Goal: Task Accomplishment & Management: Use online tool/utility

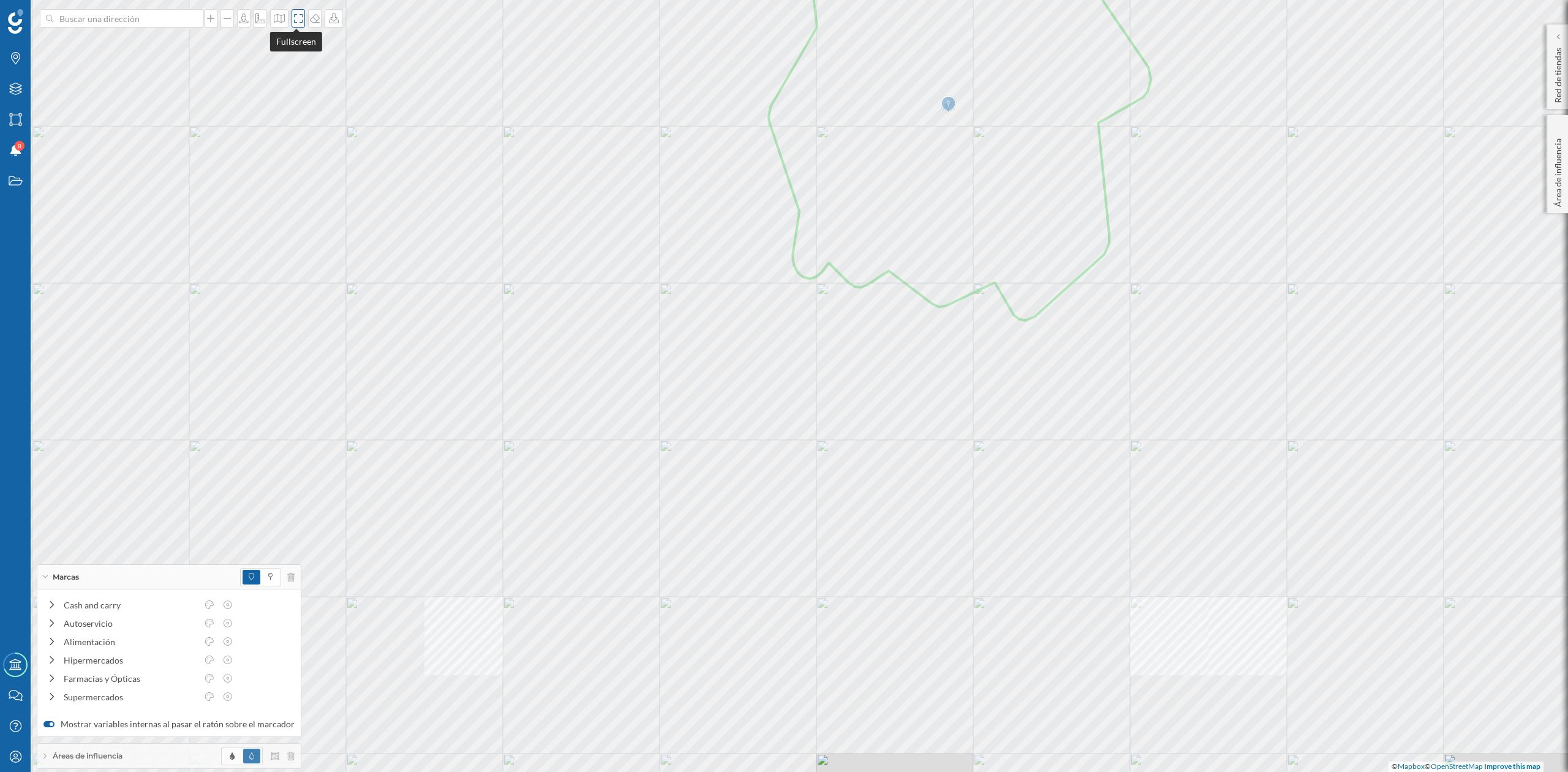
click at [294, 15] on icon at bounding box center [298, 18] width 9 height 9
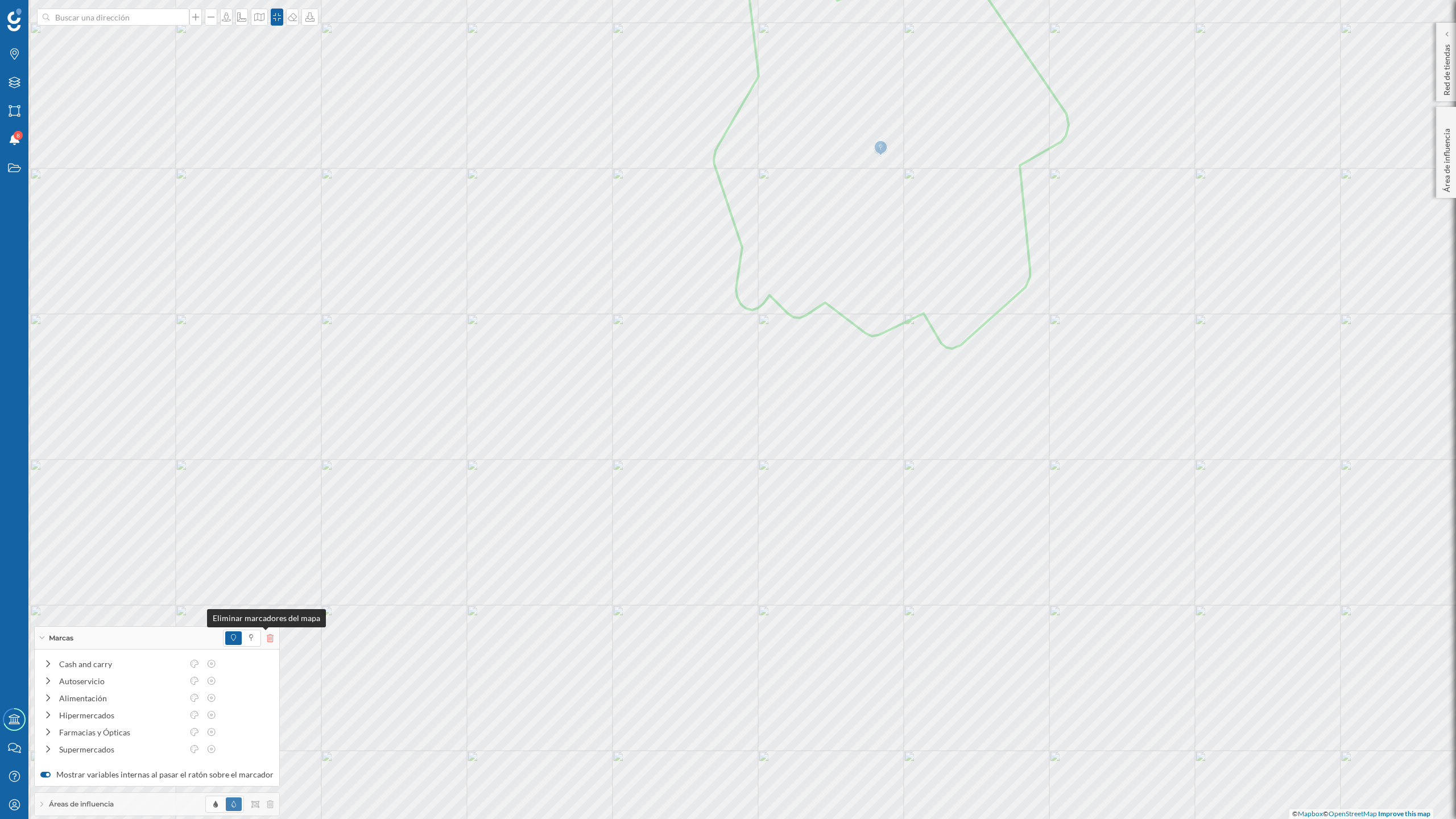
click at [267, 637] on icon at bounding box center [270, 638] width 7 height 8
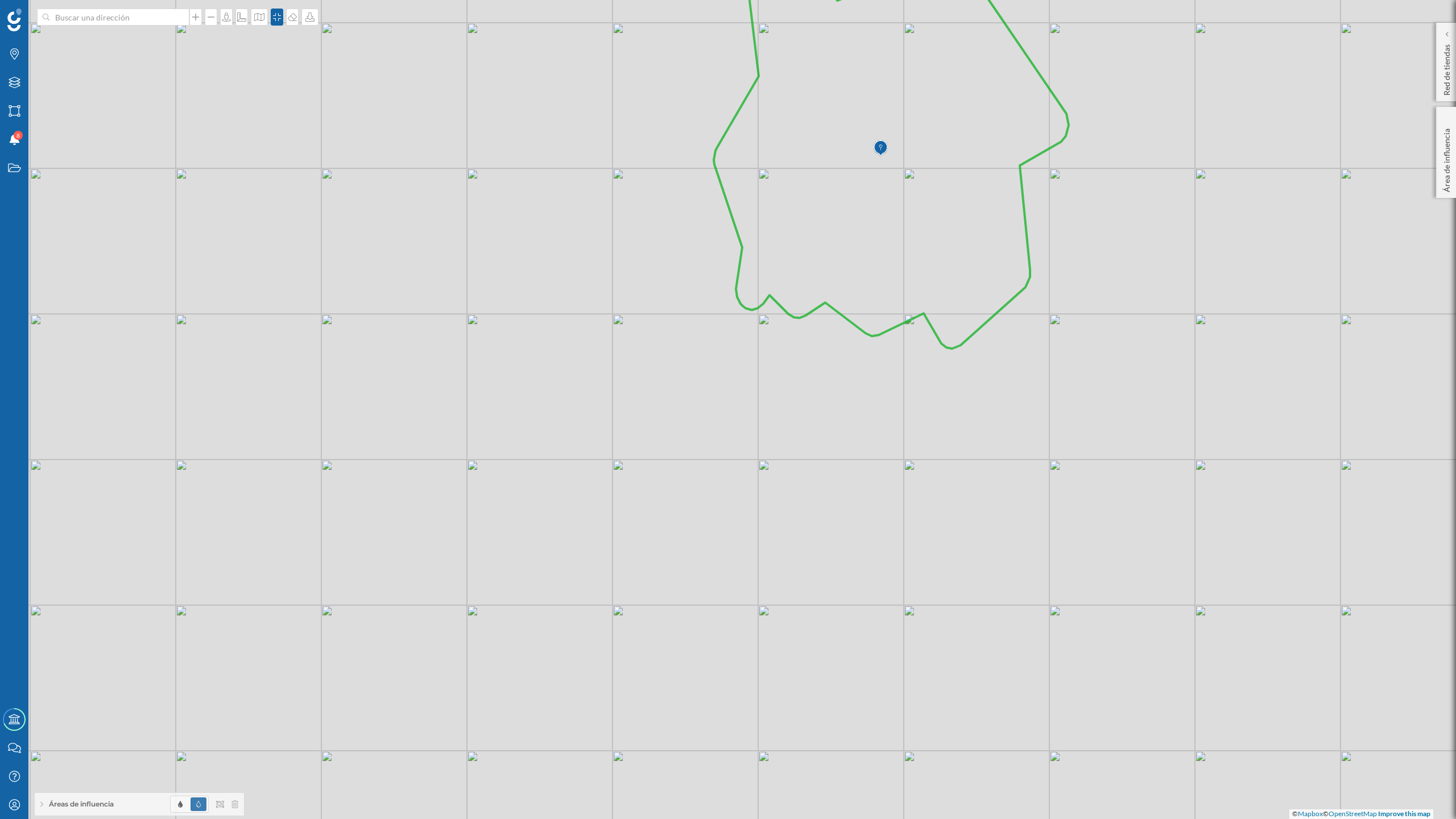
click at [123, 716] on div "Áreas de influencia" at bounding box center [139, 804] width 210 height 23
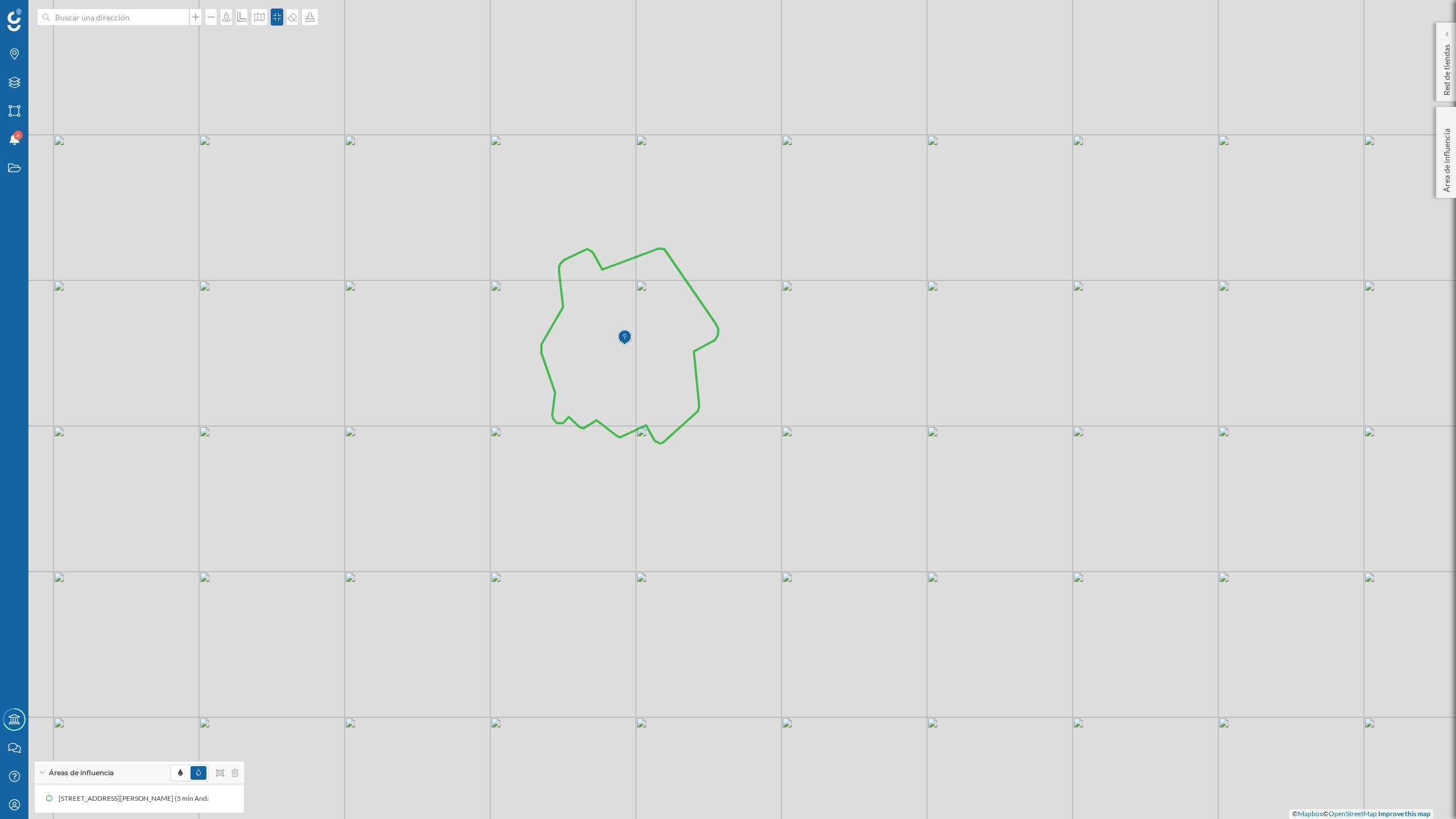
drag, startPoint x: 776, startPoint y: 441, endPoint x: 786, endPoint y: 426, distance: 18.0
click at [786, 426] on div "© Mapbox © OpenStreetMap Improve this map" at bounding box center [728, 410] width 1456 height 819
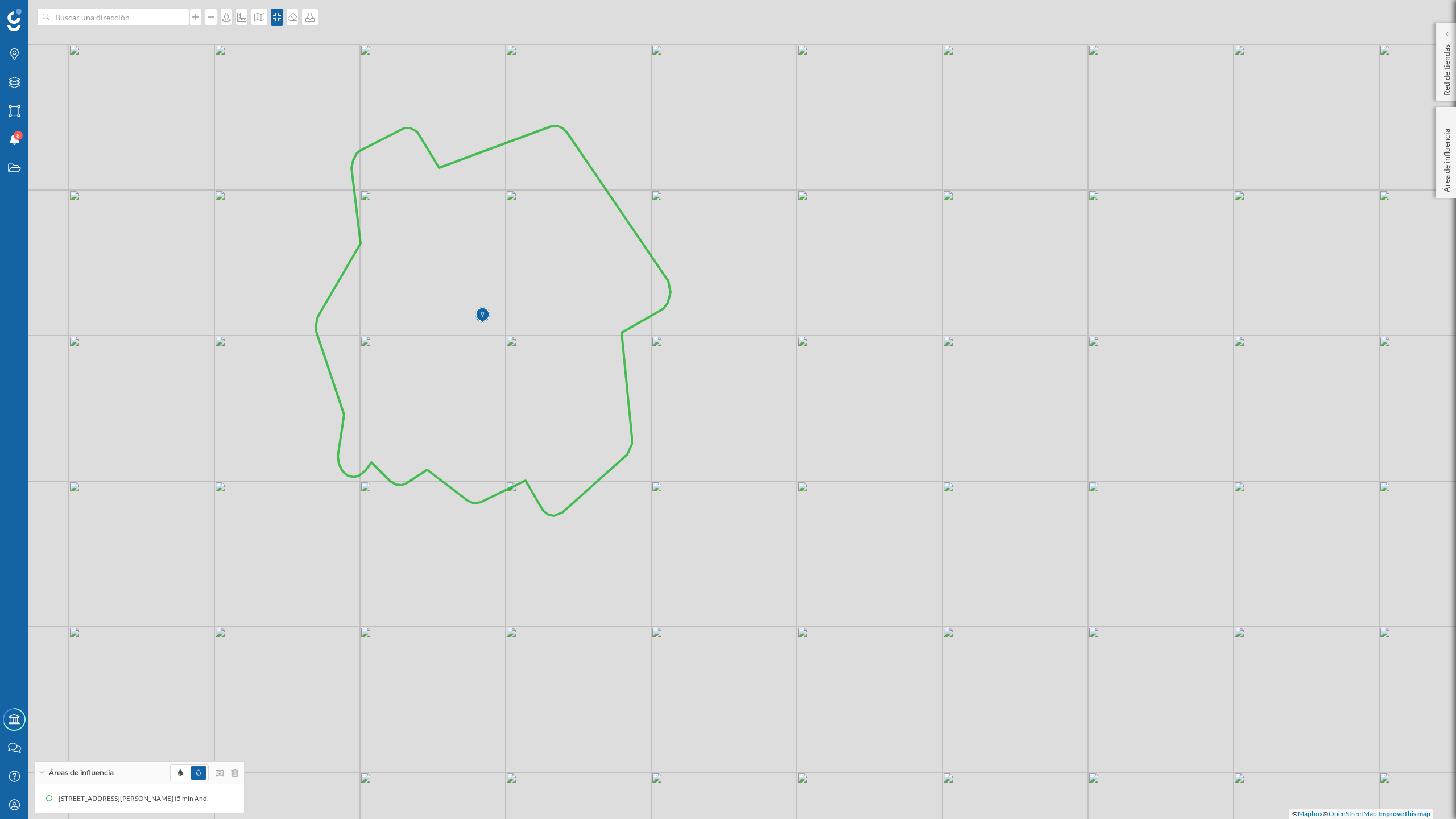
drag, startPoint x: 782, startPoint y: 405, endPoint x: 813, endPoint y: 479, distance: 80.2
click at [813, 479] on div "© Mapbox © OpenStreetMap Improve this map" at bounding box center [728, 410] width 1456 height 819
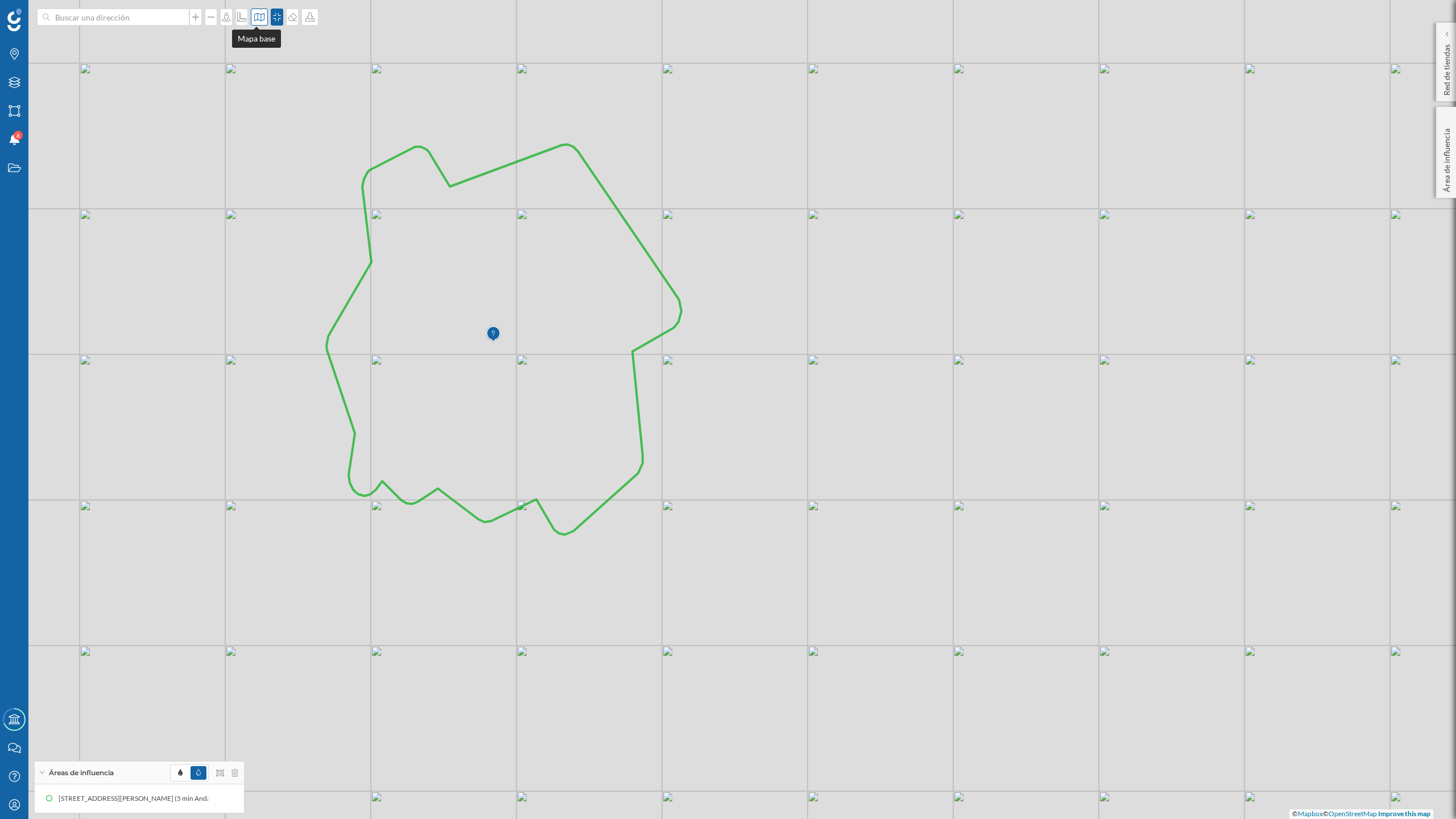
click at [254, 19] on icon at bounding box center [259, 17] width 12 height 9
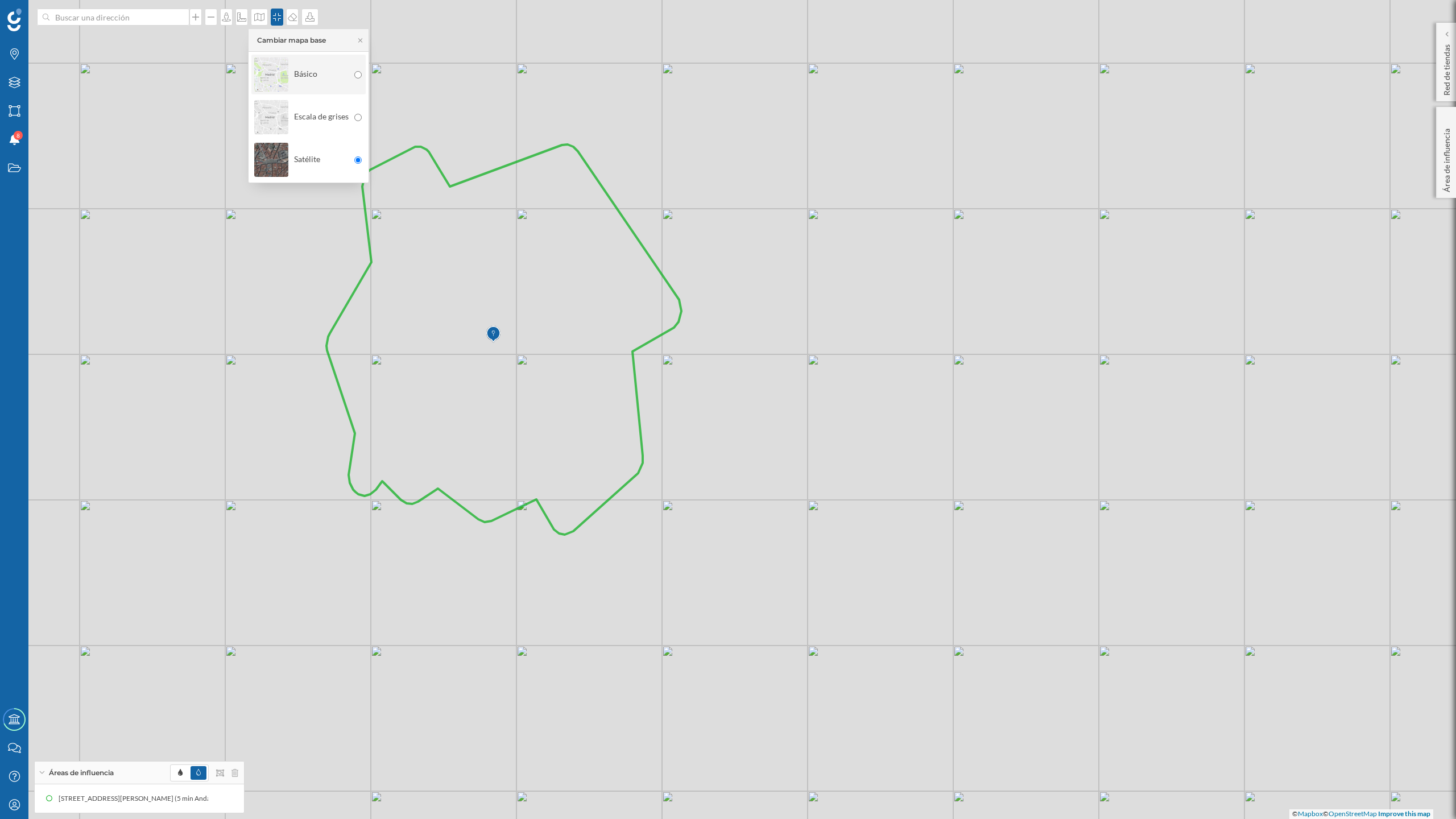
click at [262, 78] on img at bounding box center [271, 75] width 34 height 40
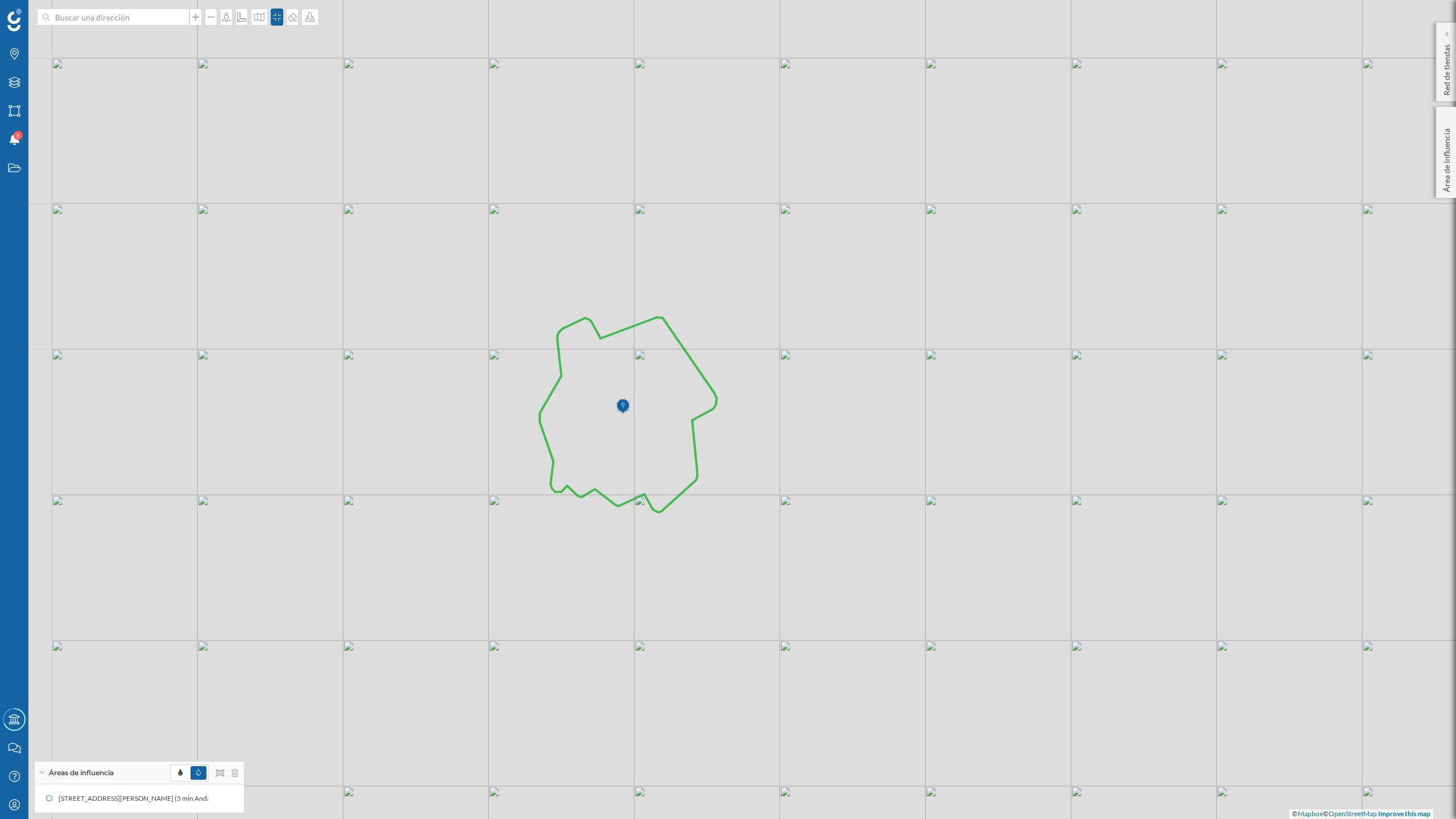
drag, startPoint x: 856, startPoint y: 492, endPoint x: 936, endPoint y: 521, distance: 85.1
click at [936, 521] on div "© Mapbox © OpenStreetMap Improve this map" at bounding box center [728, 410] width 1456 height 819
click at [12, 83] on icon "Capas" at bounding box center [14, 83] width 14 height 12
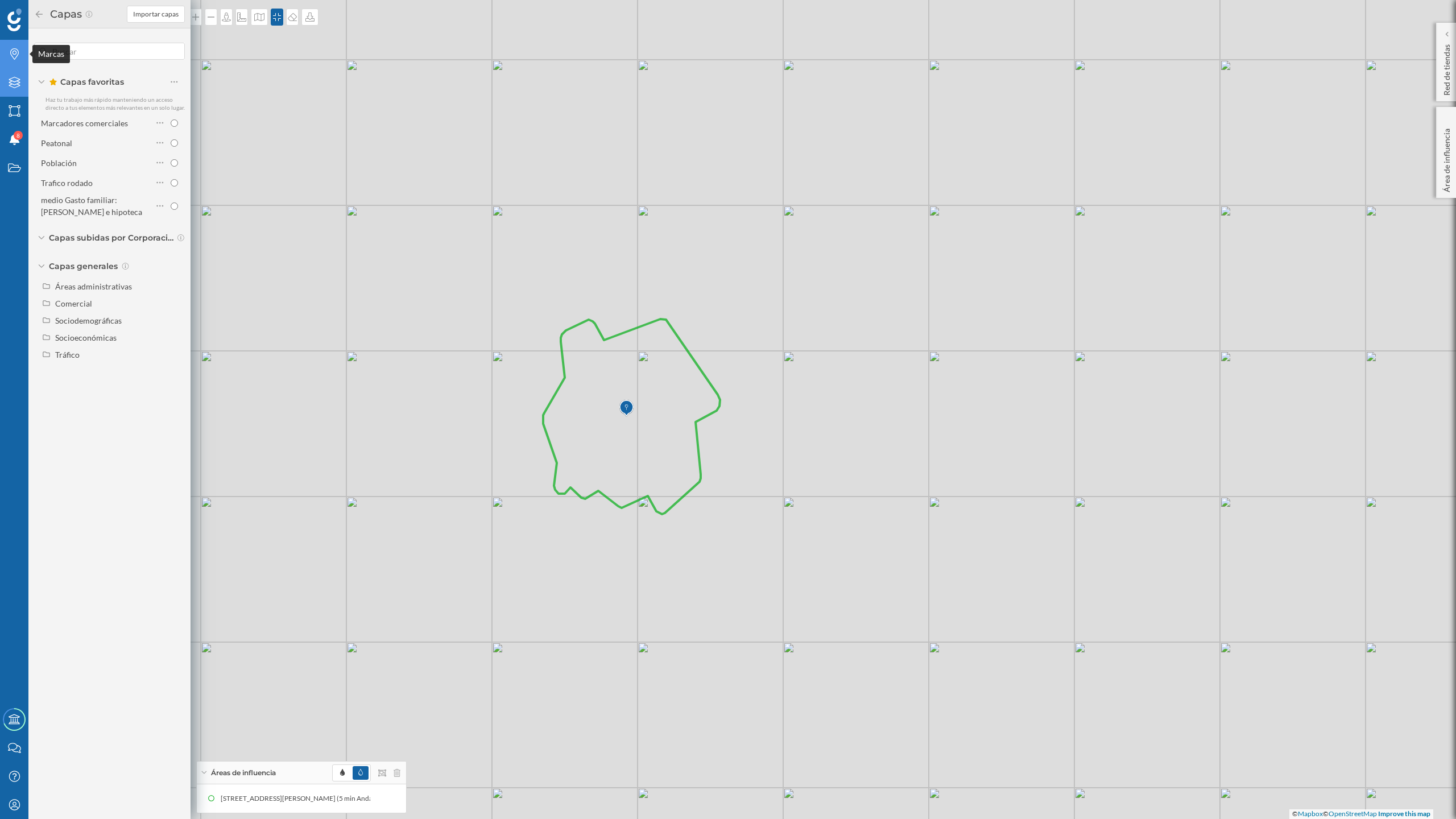
click at [12, 52] on icon "Marcas" at bounding box center [14, 54] width 14 height 12
click at [174, 177] on input "checkbox" at bounding box center [174, 174] width 7 height 7
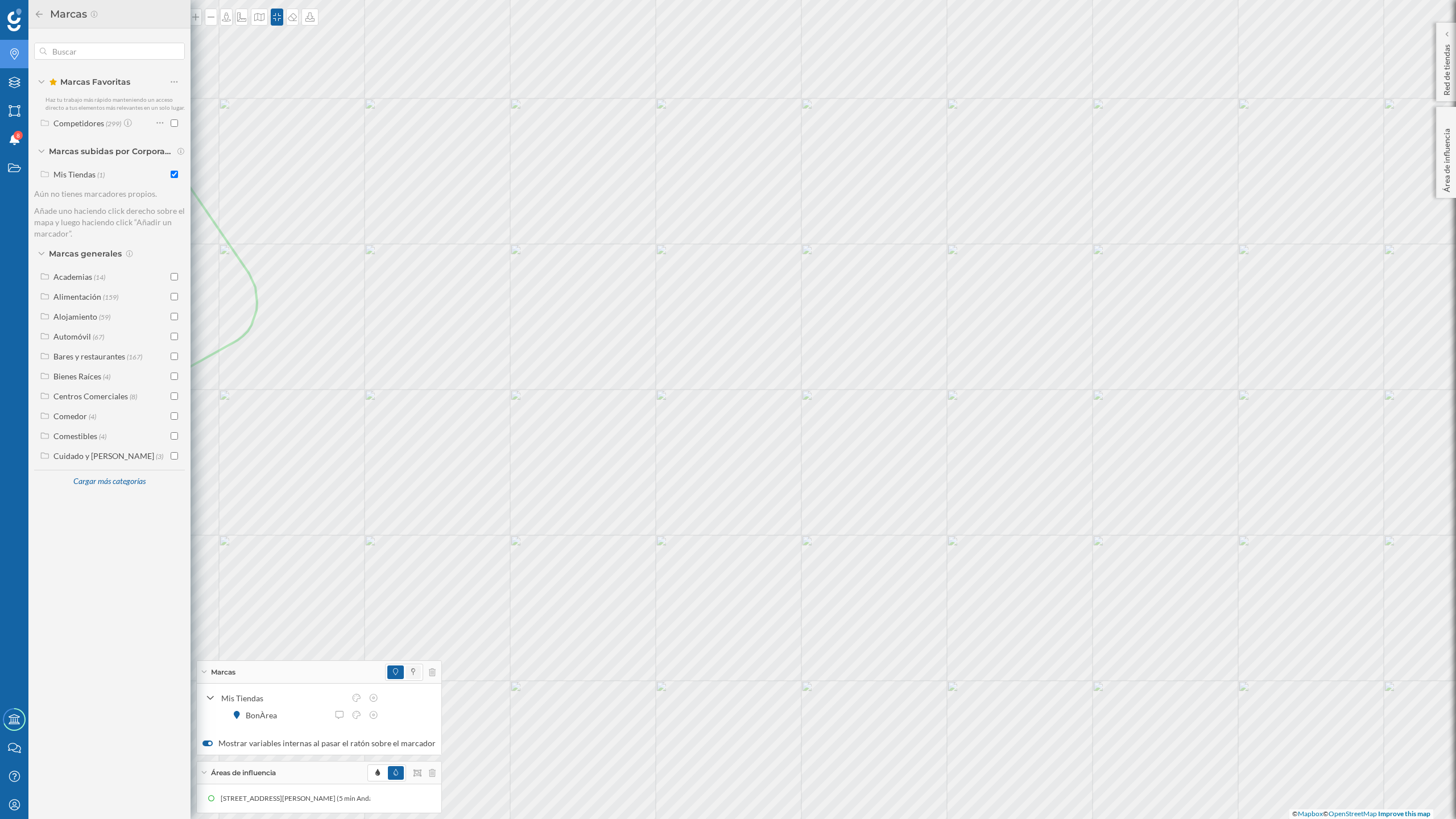
click at [410, 673] on span at bounding box center [413, 672] width 15 height 14
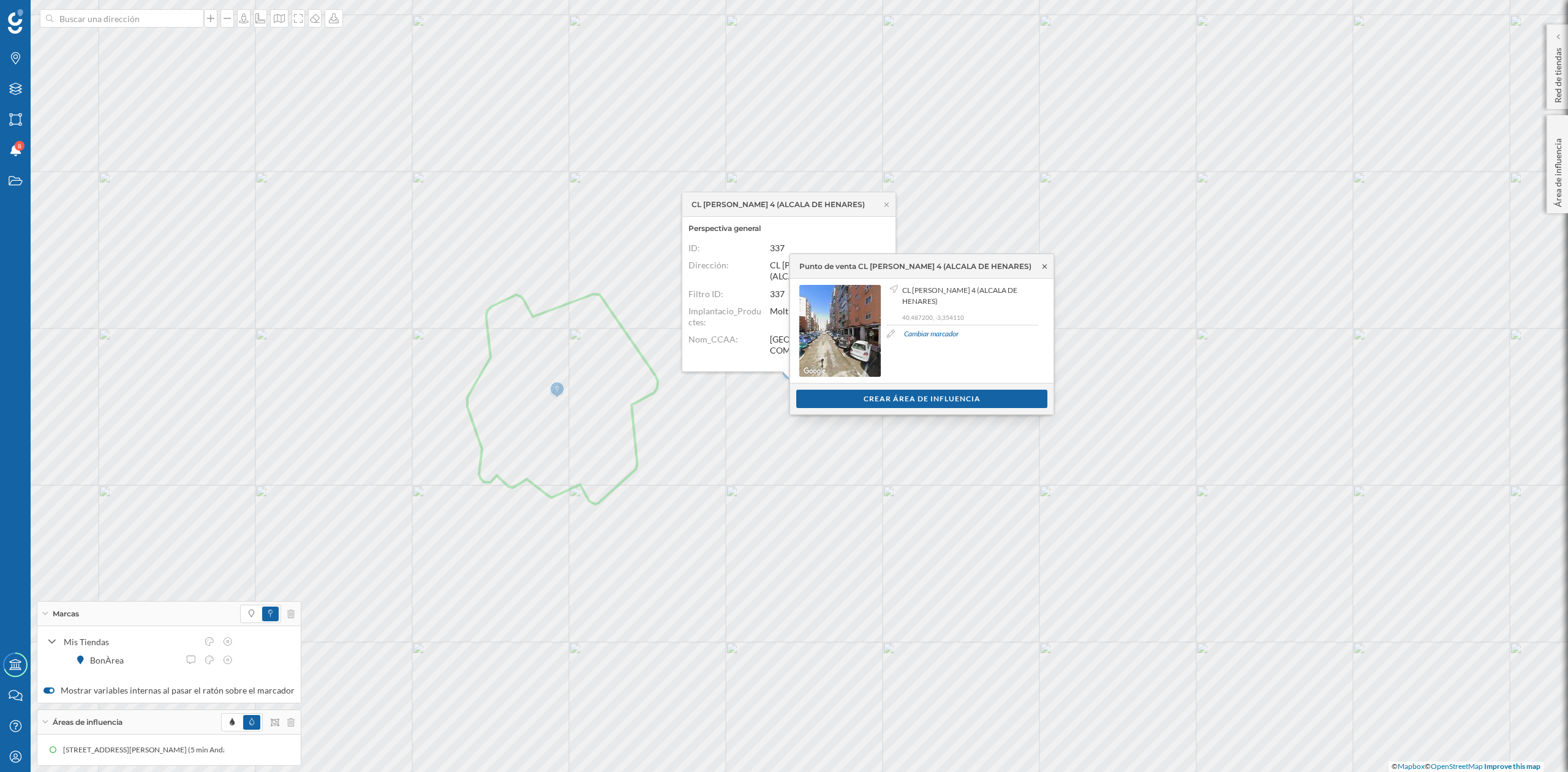
click at [1042, 266] on icon at bounding box center [1045, 266] width 9 height 7
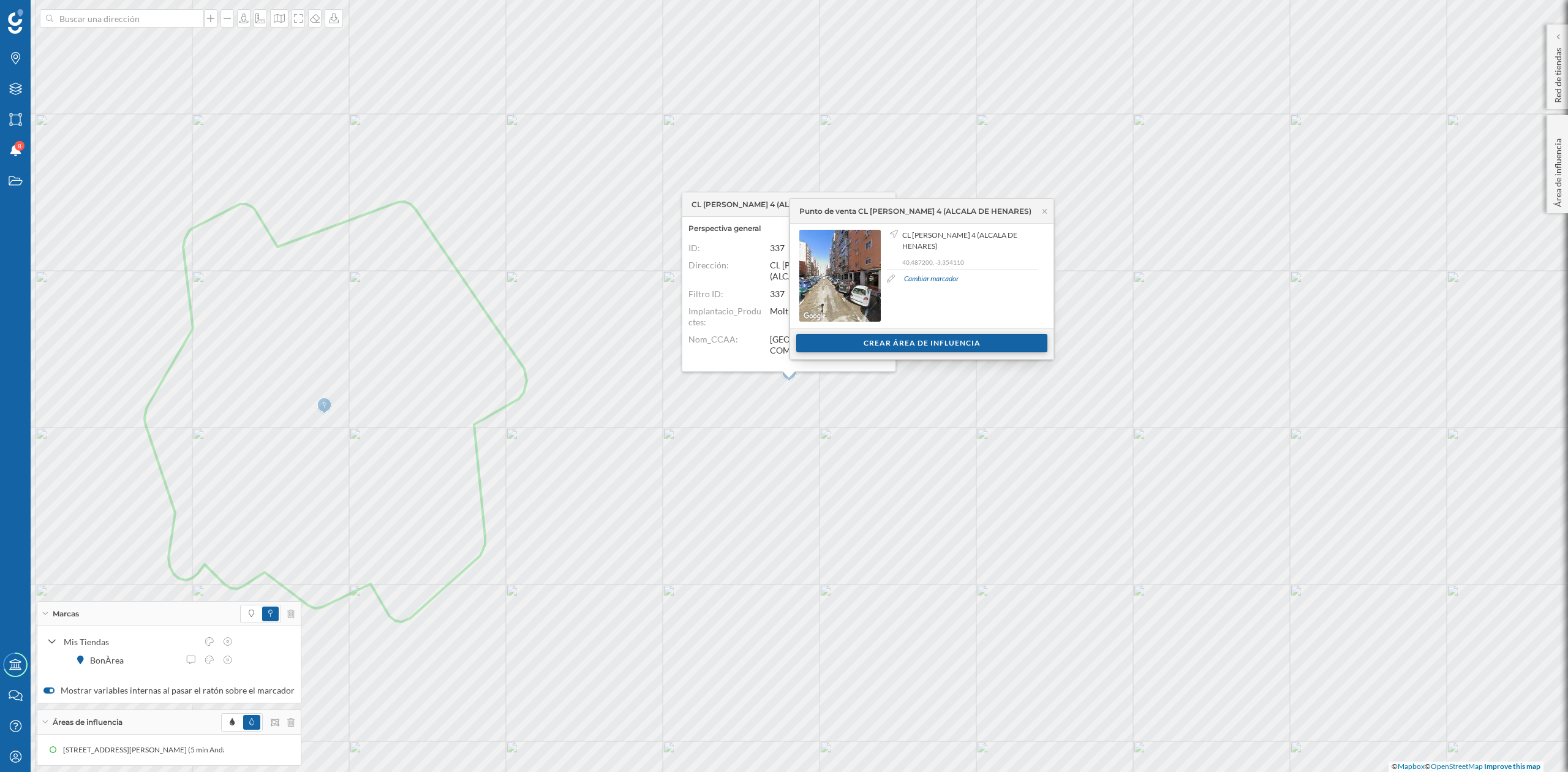
click at [922, 344] on div "Crear área de influencia" at bounding box center [922, 343] width 251 height 18
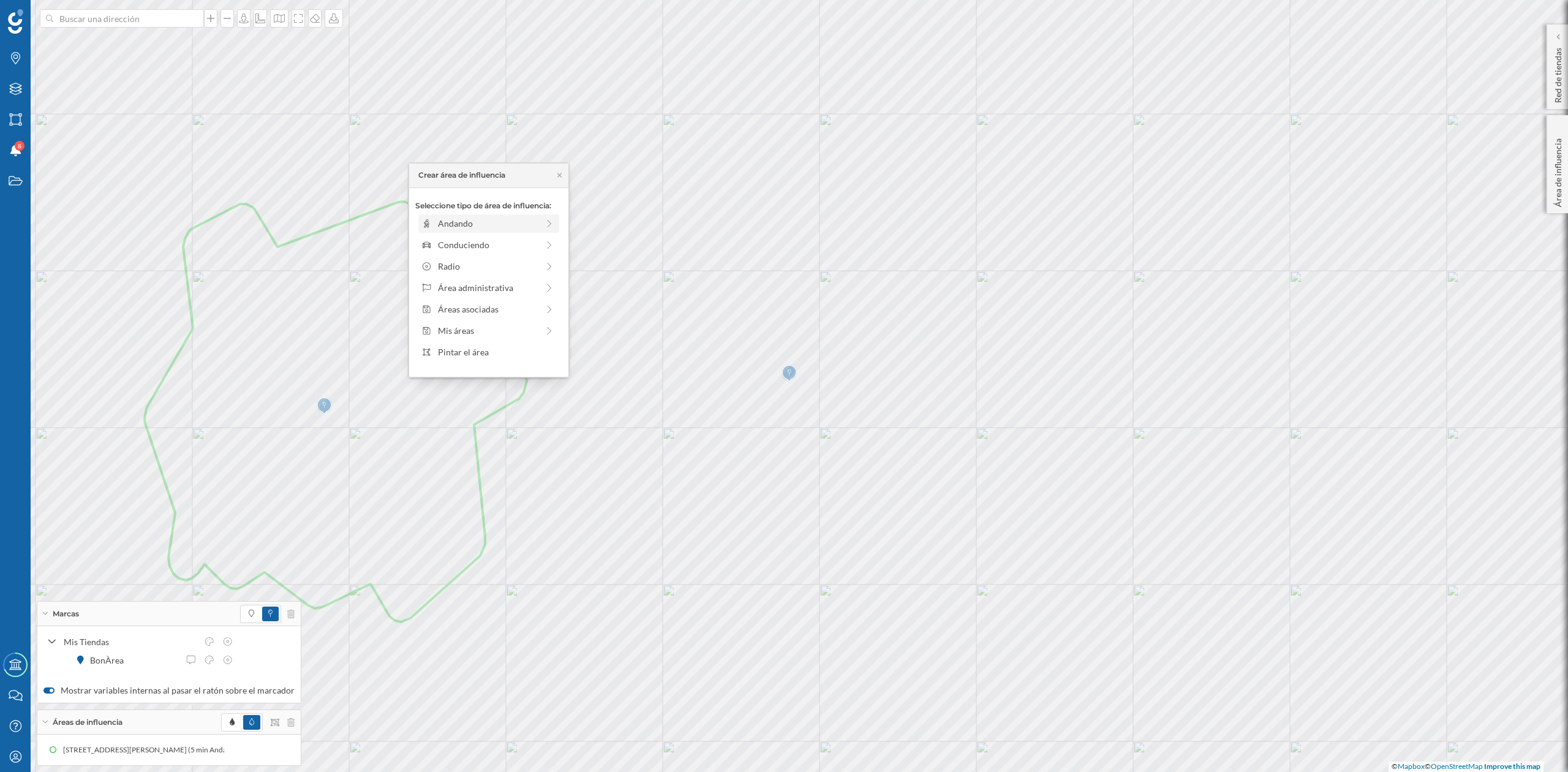
click at [473, 220] on div "Andando" at bounding box center [488, 223] width 100 height 13
drag, startPoint x: 432, startPoint y: 235, endPoint x: 443, endPoint y: 243, distance: 13.6
click at [443, 243] on div at bounding box center [443, 241] width 13 height 13
click at [506, 317] on div "Crear área de influencia" at bounding box center [488, 311] width 147 height 18
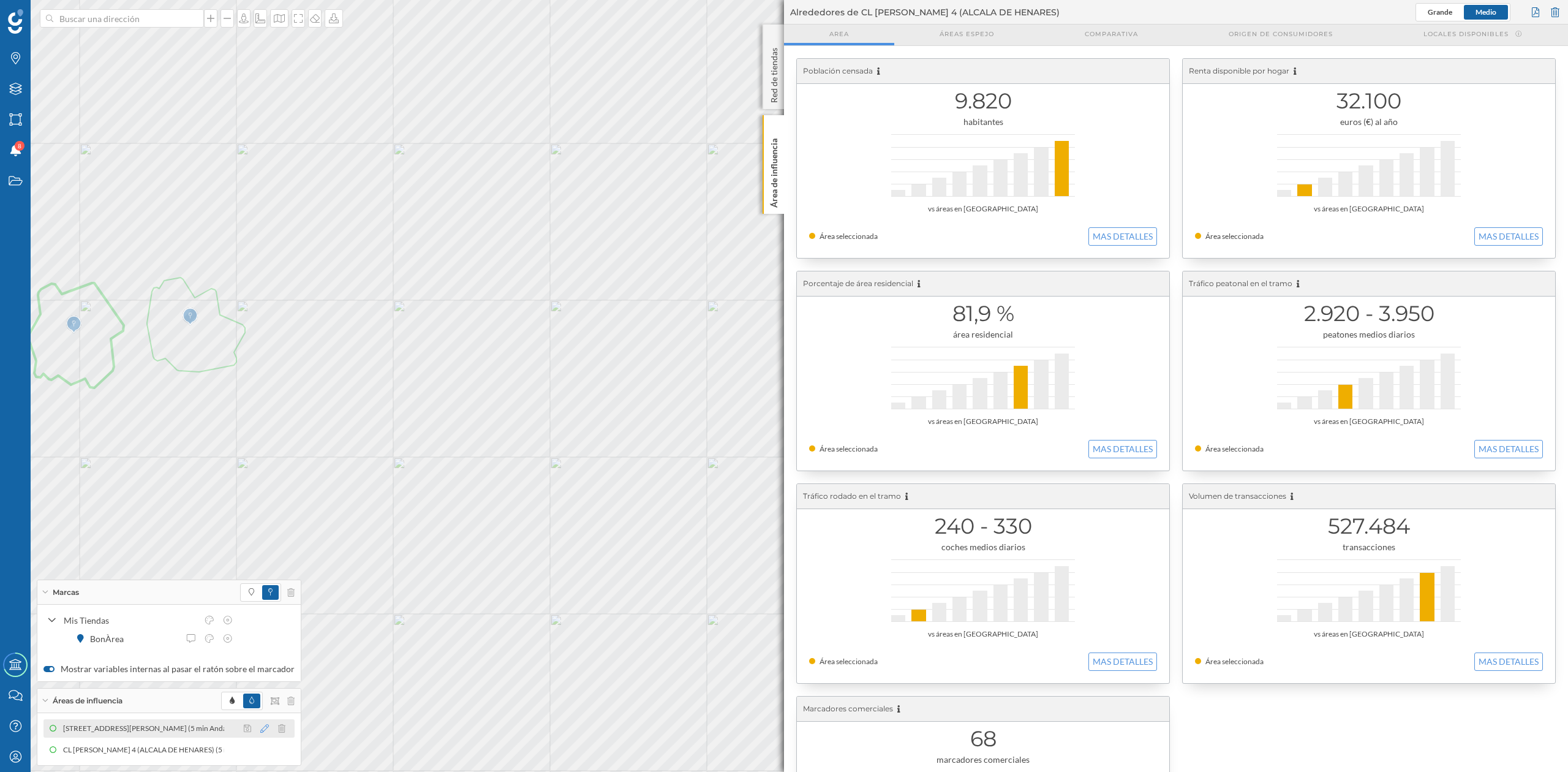
click at [260, 727] on icon at bounding box center [264, 729] width 9 height 9
click at [231, 643] on div at bounding box center [233, 642] width 13 height 13
click at [770, 189] on p "Área de influencia" at bounding box center [775, 171] width 13 height 74
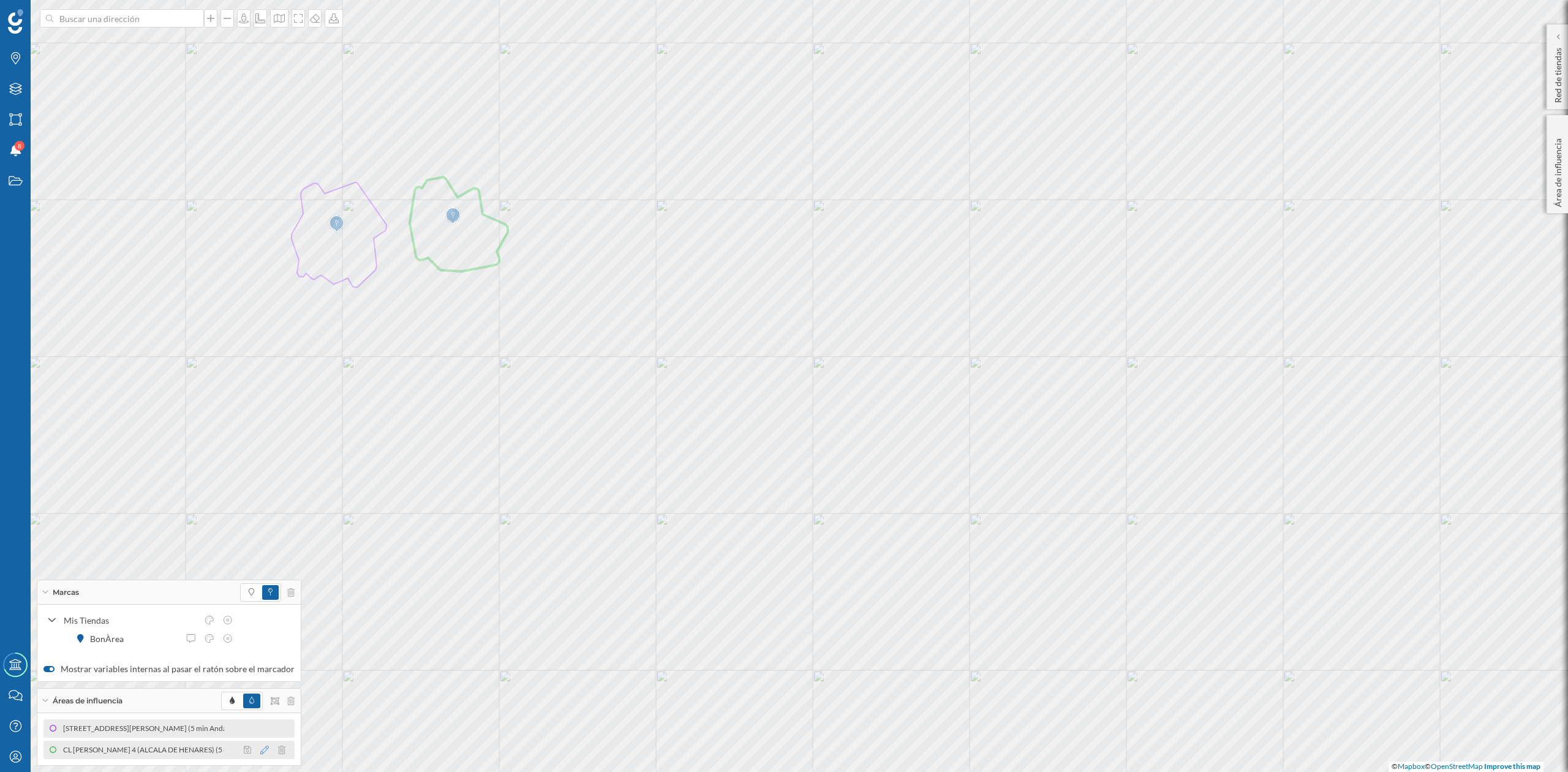
click at [263, 750] on icon at bounding box center [264, 750] width 9 height 9
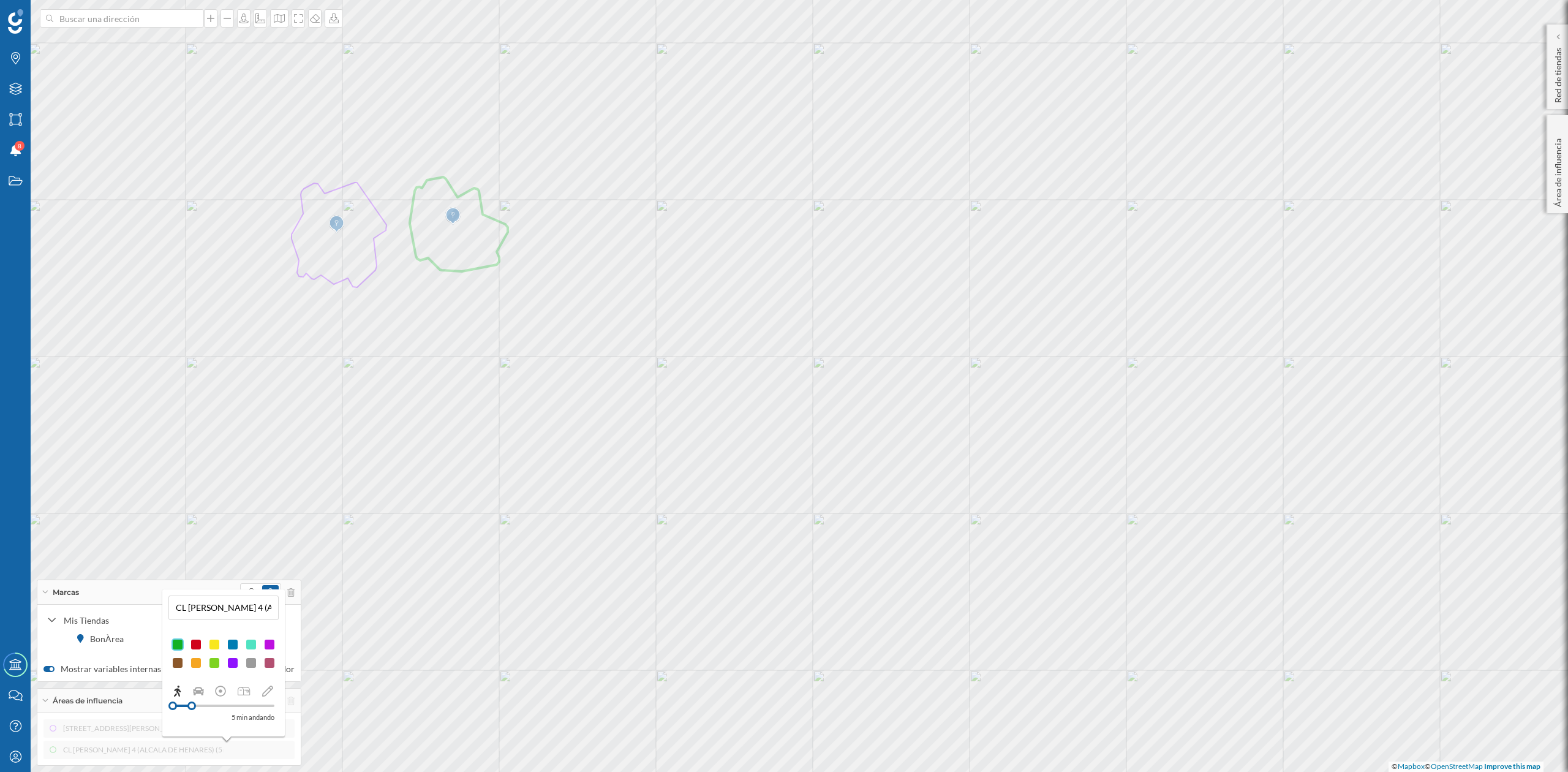
click at [193, 639] on div at bounding box center [196, 645] width 13 height 13
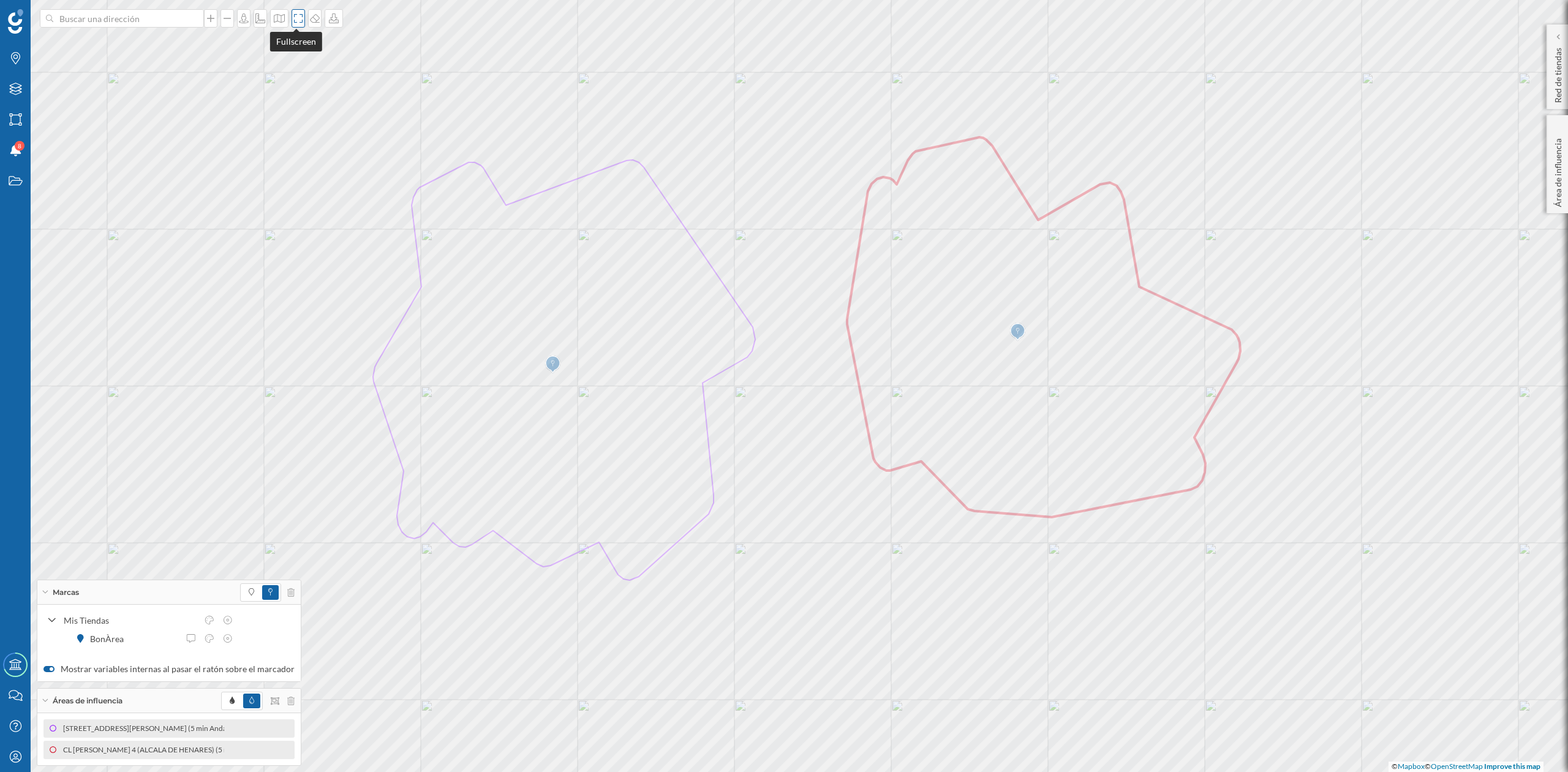
click at [293, 15] on icon at bounding box center [298, 18] width 13 height 9
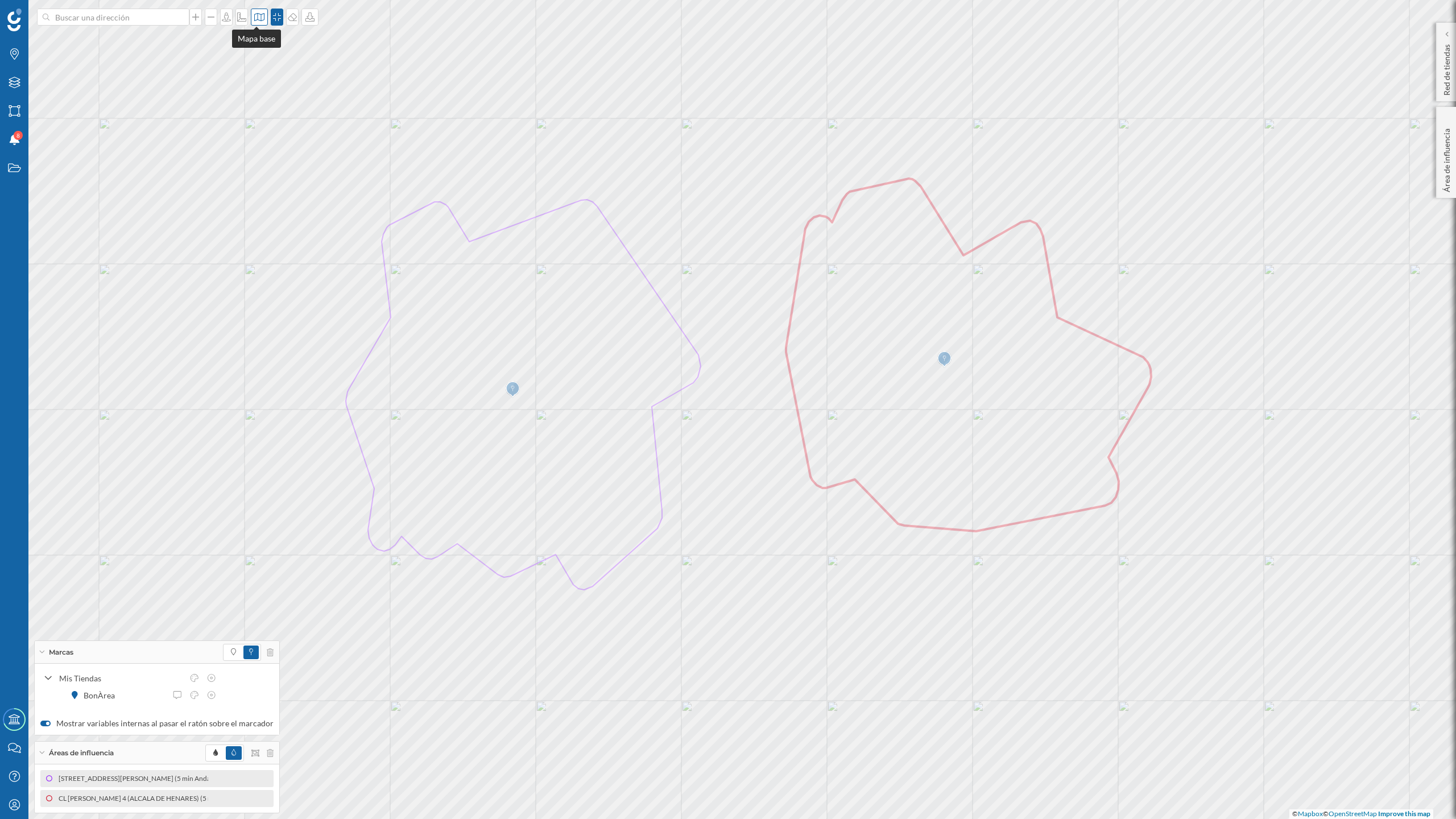
click at [258, 18] on icon at bounding box center [259, 17] width 12 height 9
click at [269, 155] on img at bounding box center [271, 160] width 34 height 40
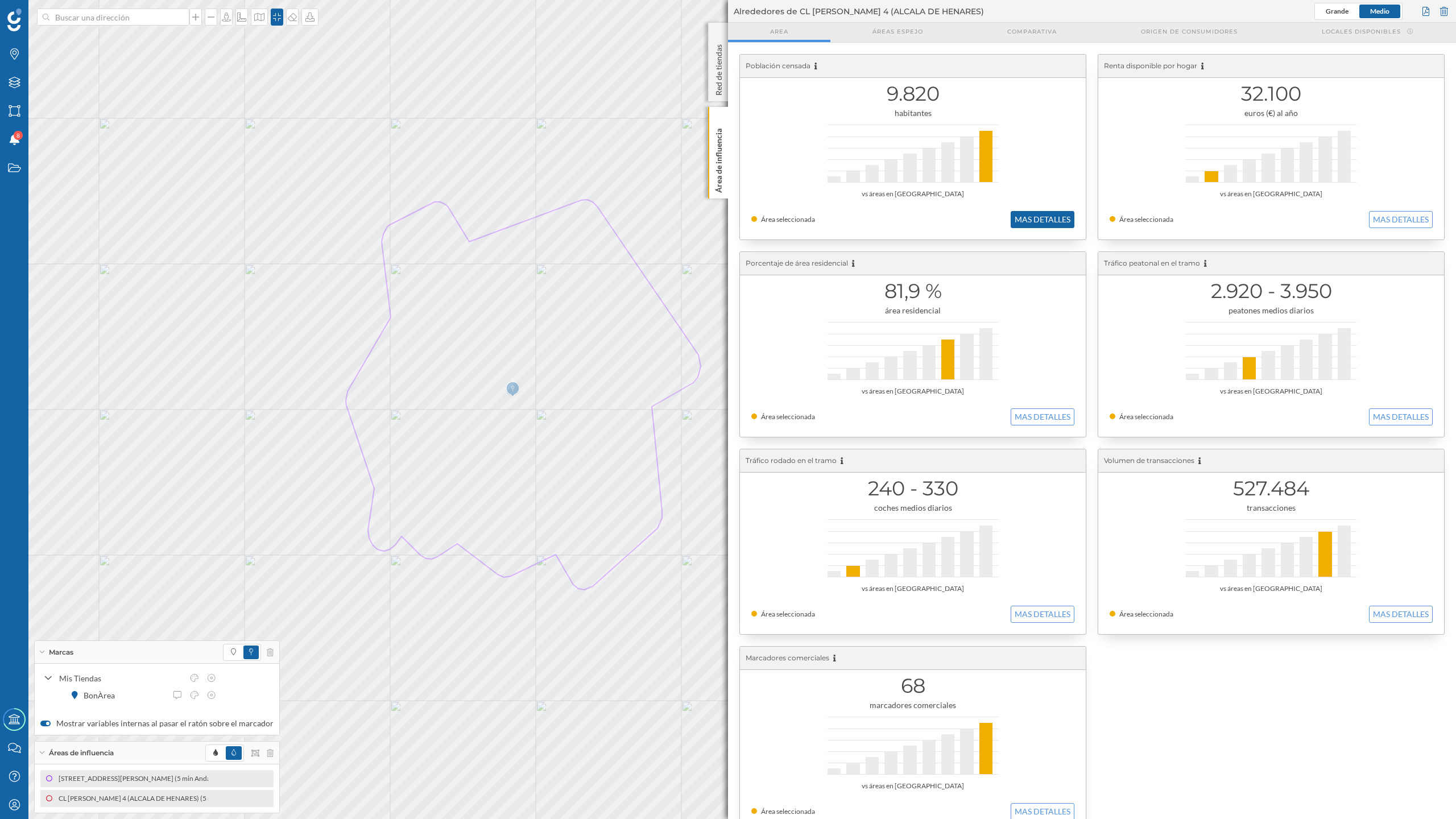
click at [1039, 215] on button "MAS DETALLES" at bounding box center [1043, 219] width 64 height 17
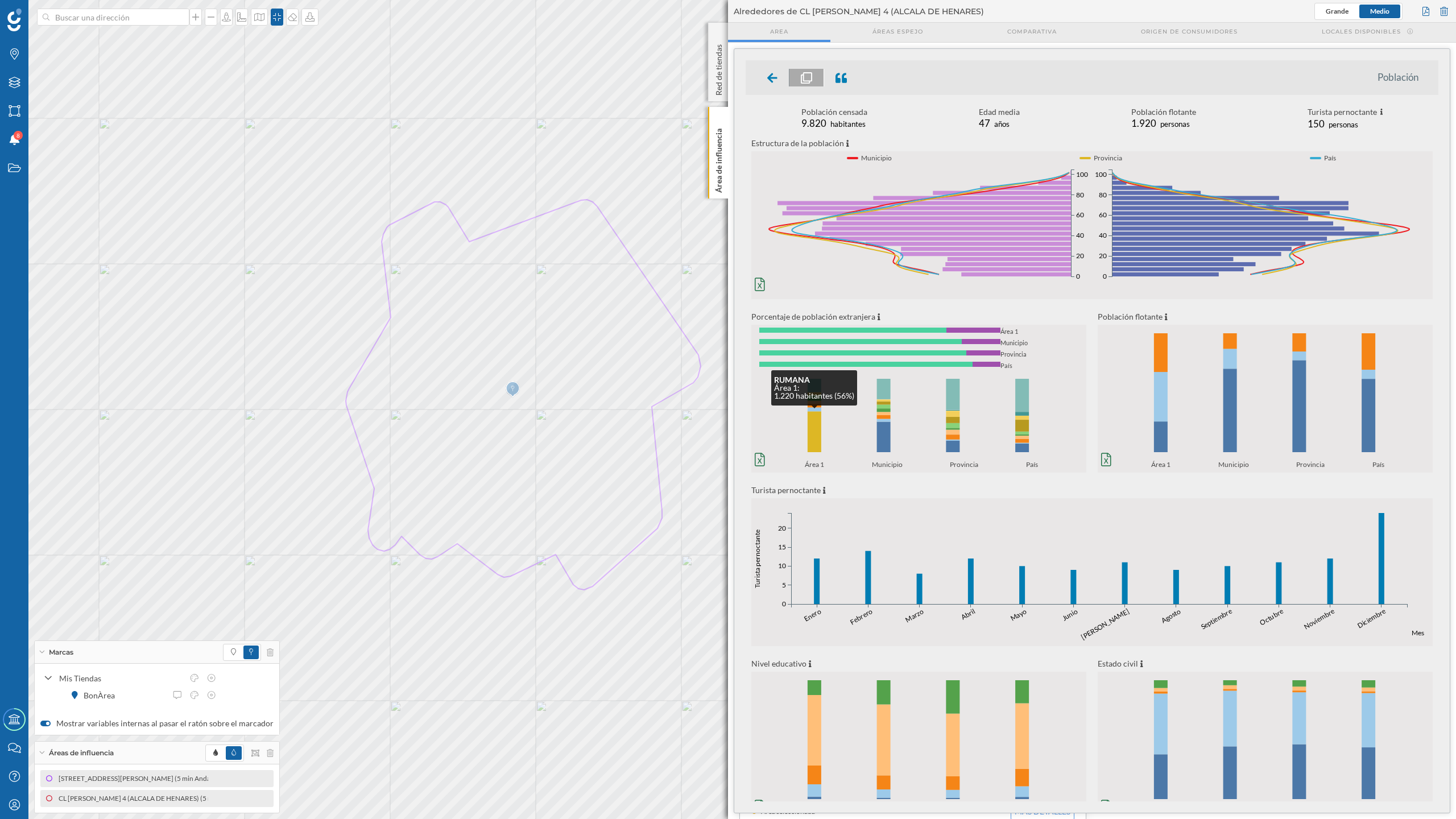
click at [818, 437] on rect at bounding box center [814, 432] width 14 height 41
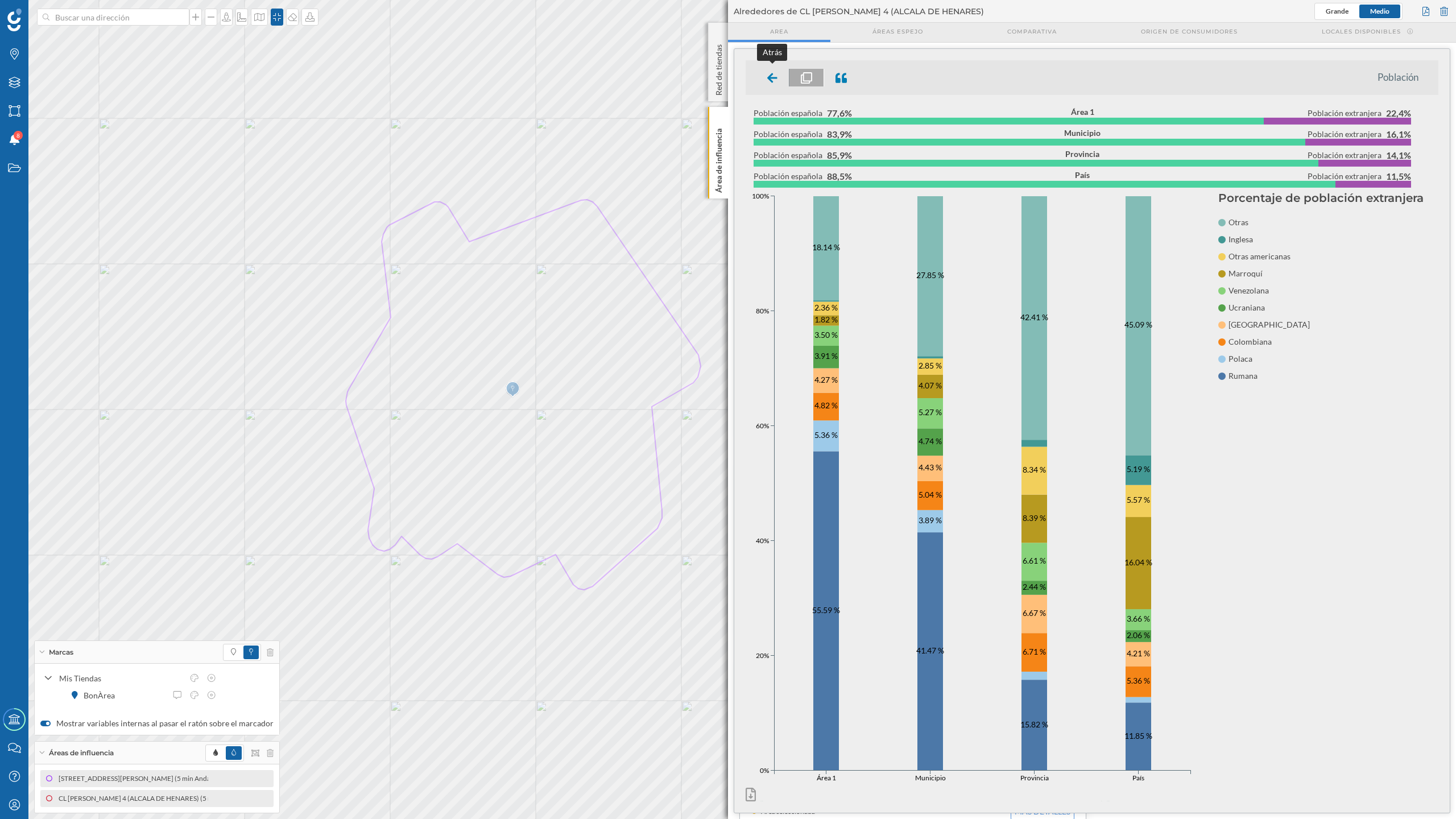
click at [769, 81] on icon at bounding box center [772, 78] width 10 height 12
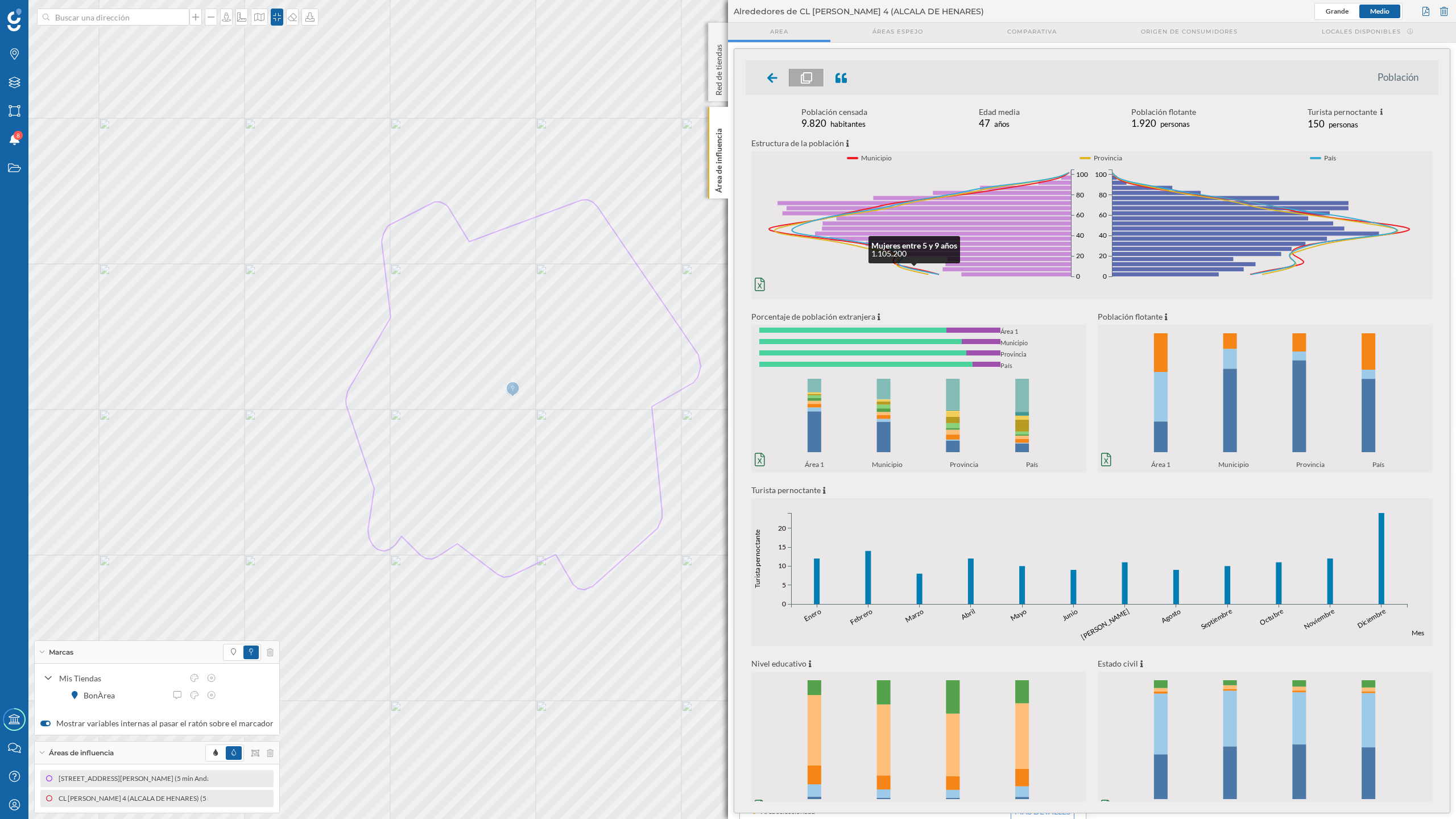
click at [772, 73] on icon at bounding box center [772, 78] width 10 height 12
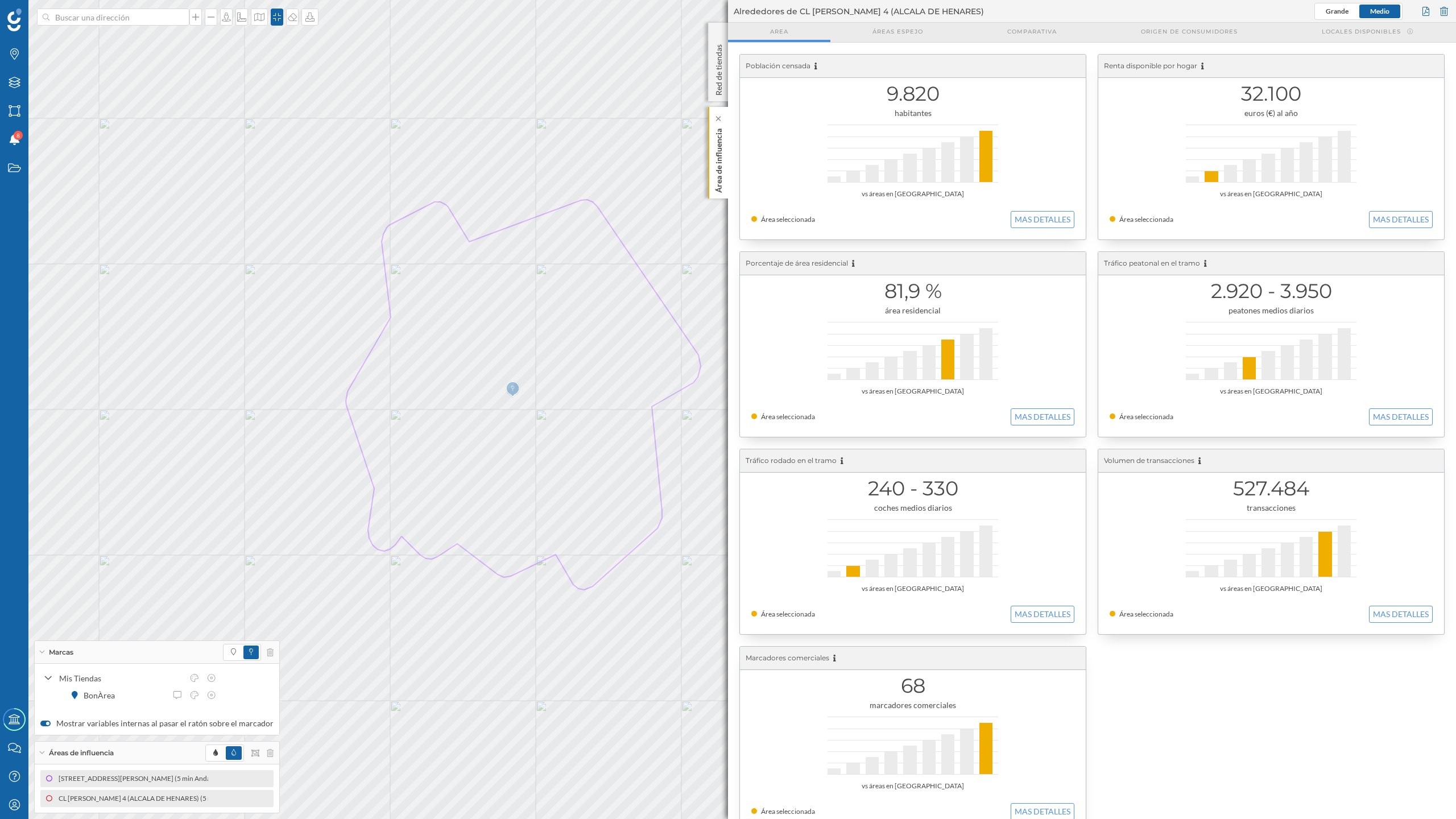
click at [711, 154] on div "Área de influencia" at bounding box center [718, 152] width 20 height 92
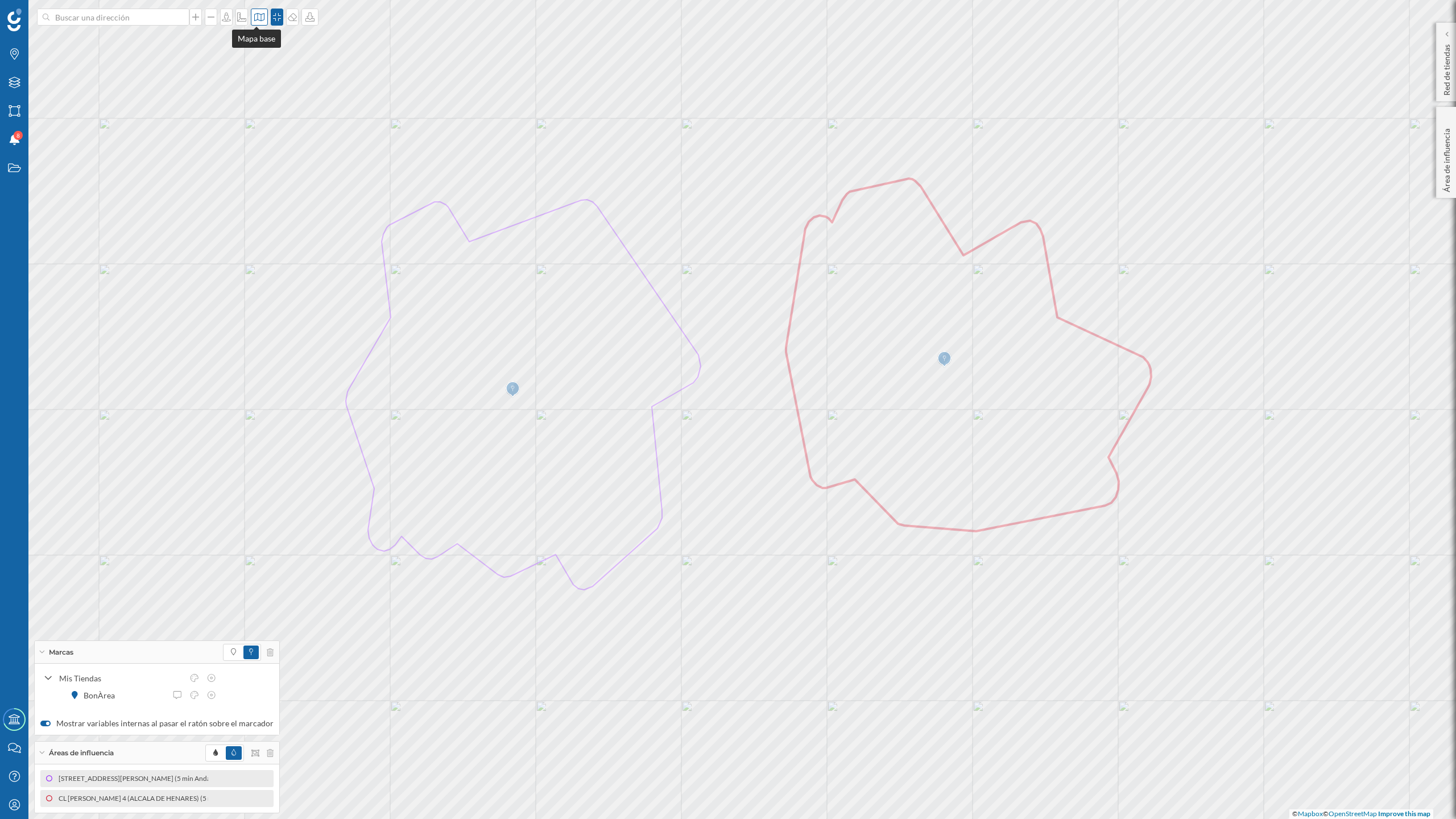
click at [259, 12] on icon at bounding box center [259, 17] width 12 height 9
click at [280, 85] on img at bounding box center [271, 75] width 34 height 40
click at [213, 716] on span at bounding box center [215, 753] width 4 height 10
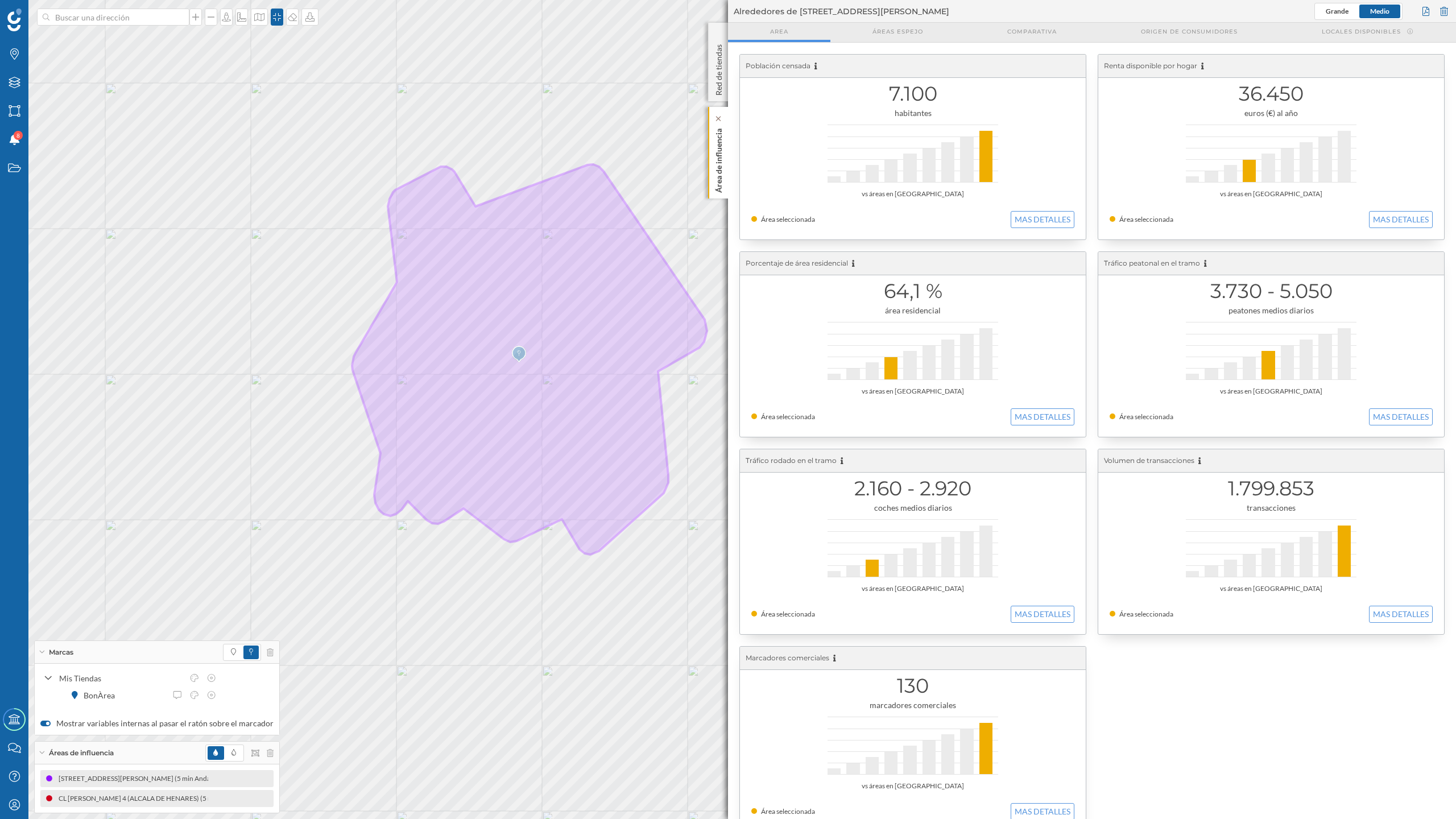
click at [714, 146] on p "Área de influencia" at bounding box center [720, 158] width 12 height 69
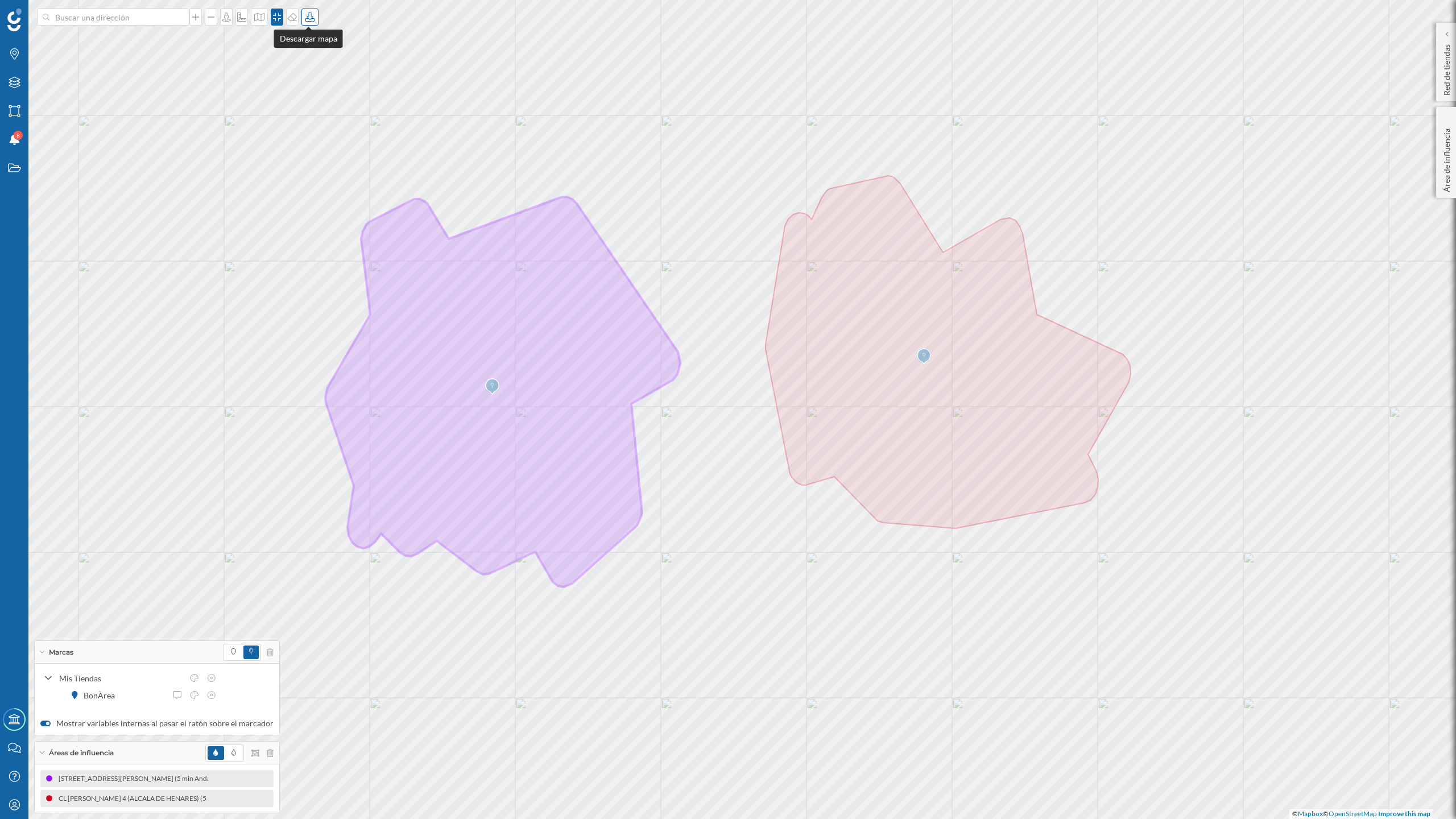
click at [308, 12] on icon at bounding box center [310, 17] width 12 height 9
click at [360, 81] on div "Descargar sin leyenda" at bounding box center [345, 84] width 80 height 12
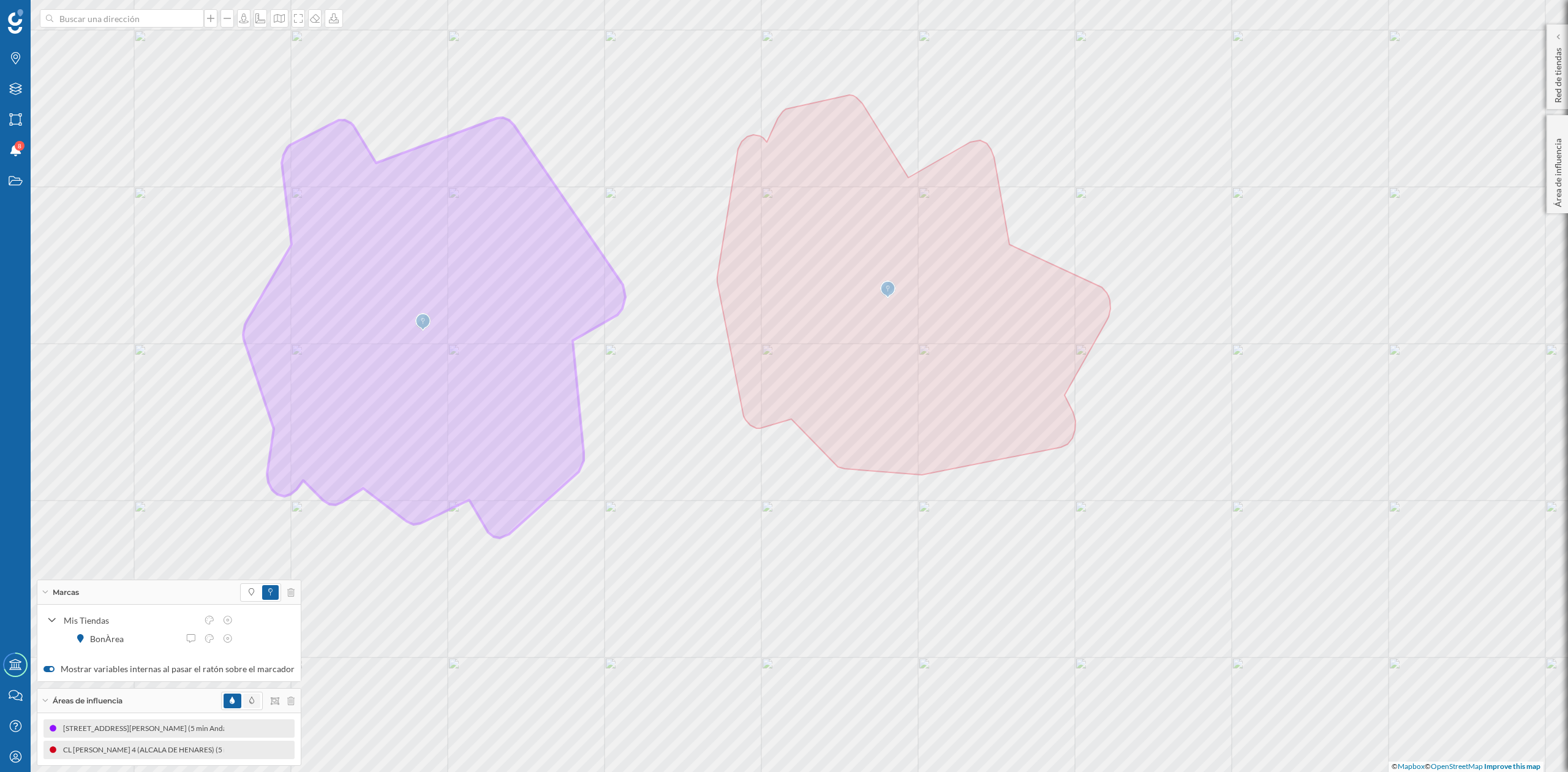
click at [251, 699] on span at bounding box center [252, 701] width 17 height 15
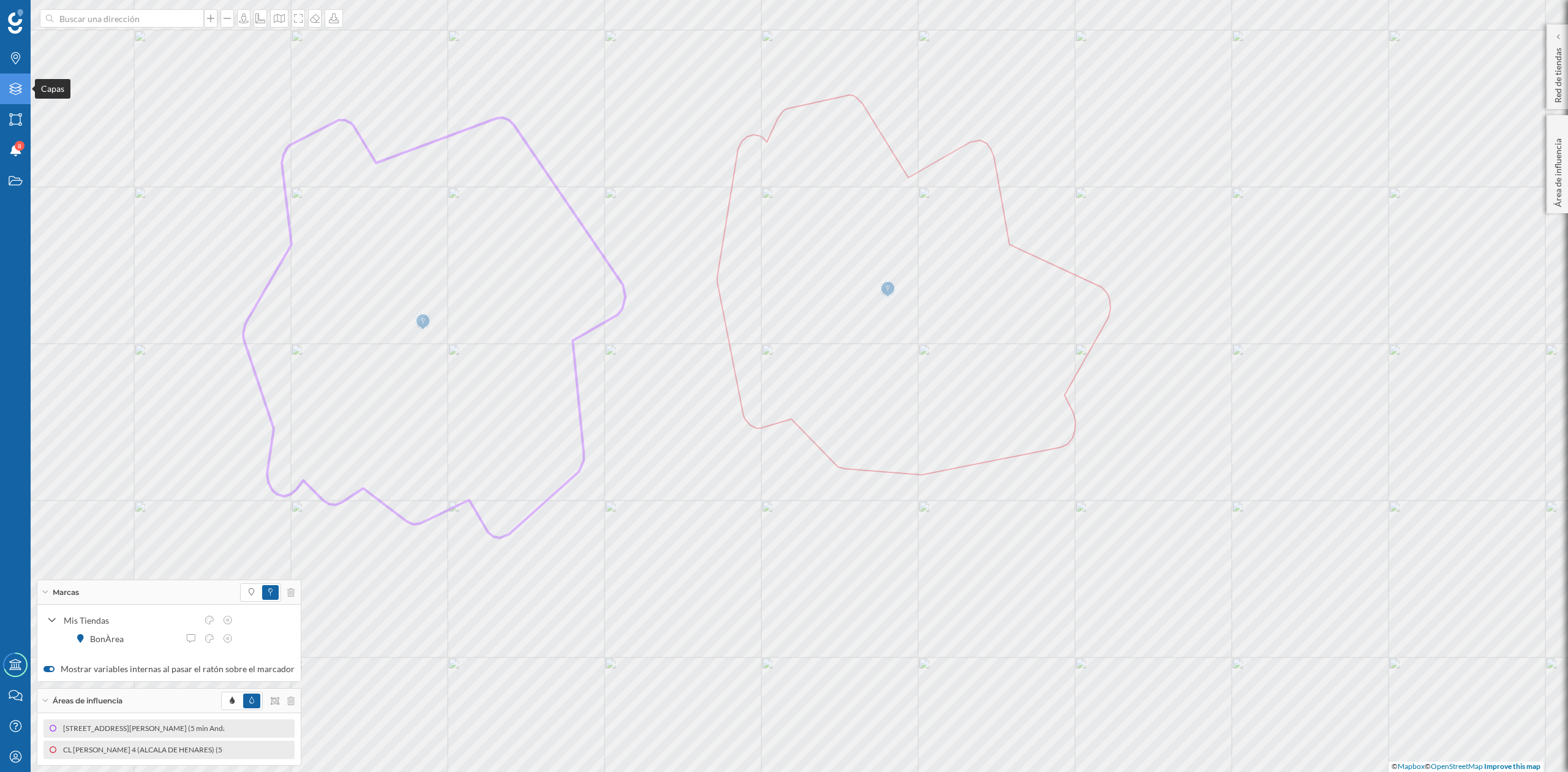
click at [6, 86] on div "Capas" at bounding box center [15, 88] width 31 height 31
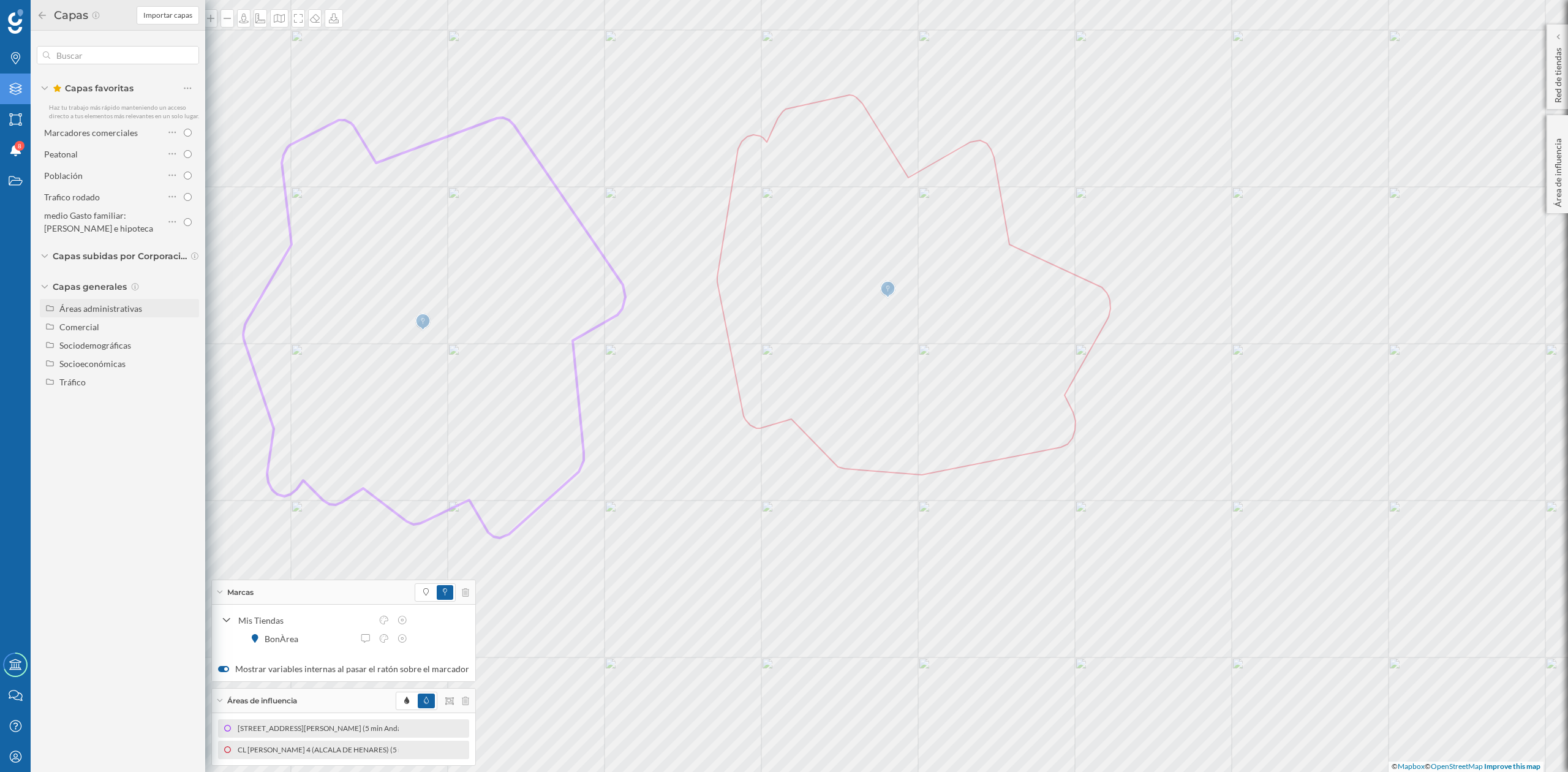
click at [109, 305] on div "Áreas administrativas" at bounding box center [100, 308] width 83 height 10
click at [190, 400] on input "Sección censal" at bounding box center [191, 400] width 8 height 8
radio input "true"
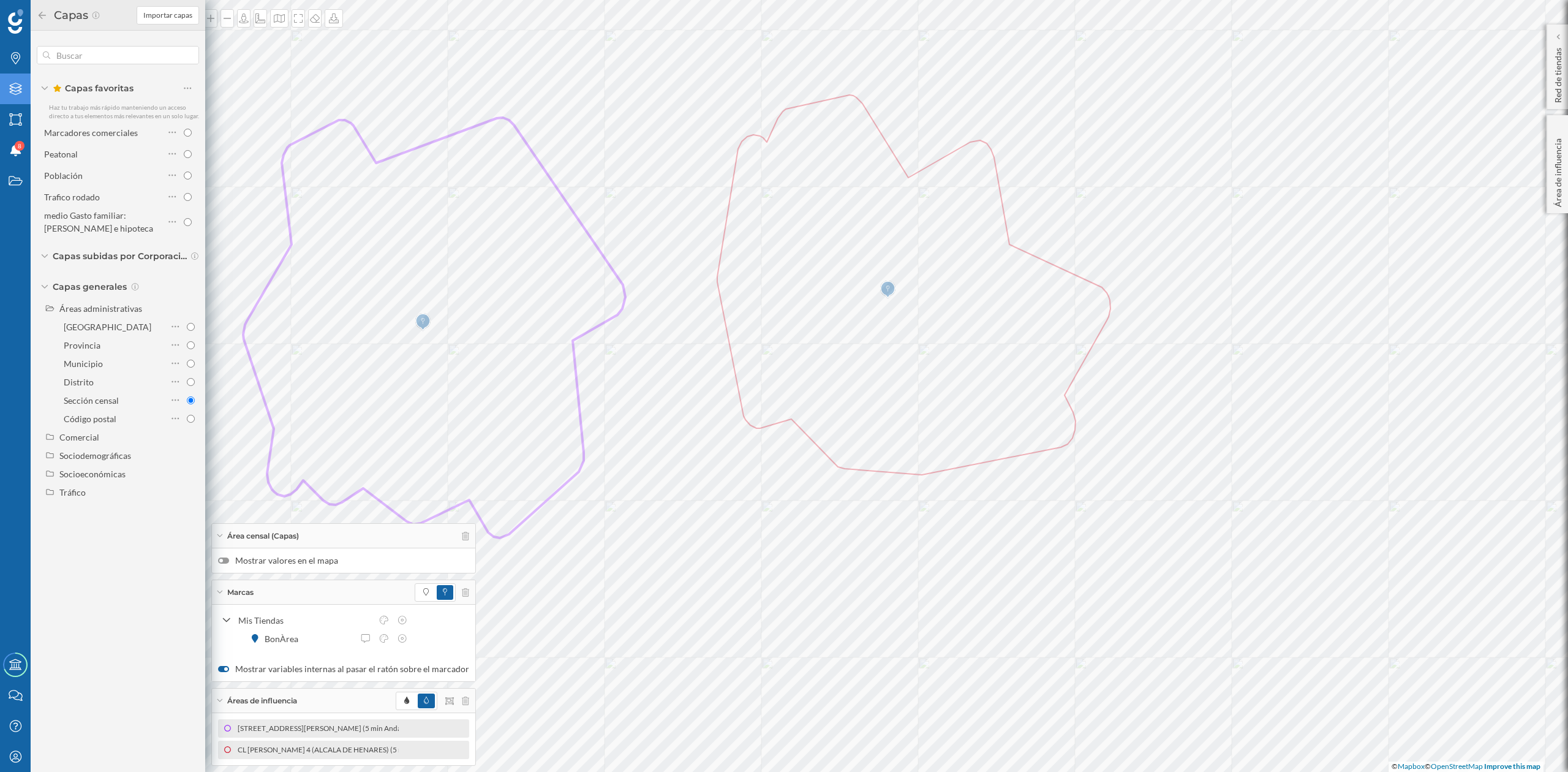
click at [230, 563] on label "Mostrar valores en el mapa" at bounding box center [343, 561] width 251 height 13
click at [0, 0] on input "Mostrar valores en el mapa" at bounding box center [0, 0] width 0 height 0
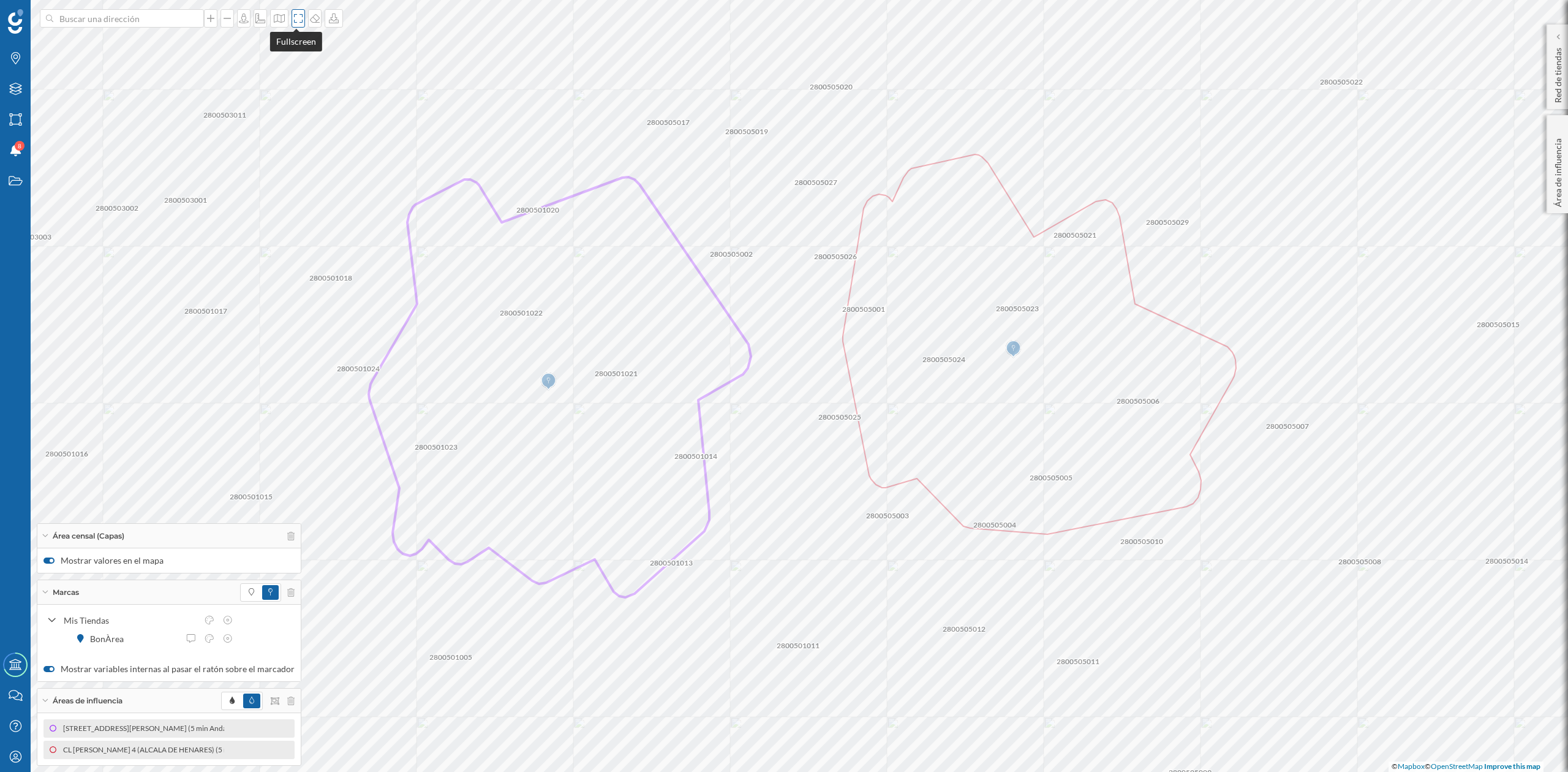
click at [297, 21] on icon at bounding box center [298, 18] width 13 height 9
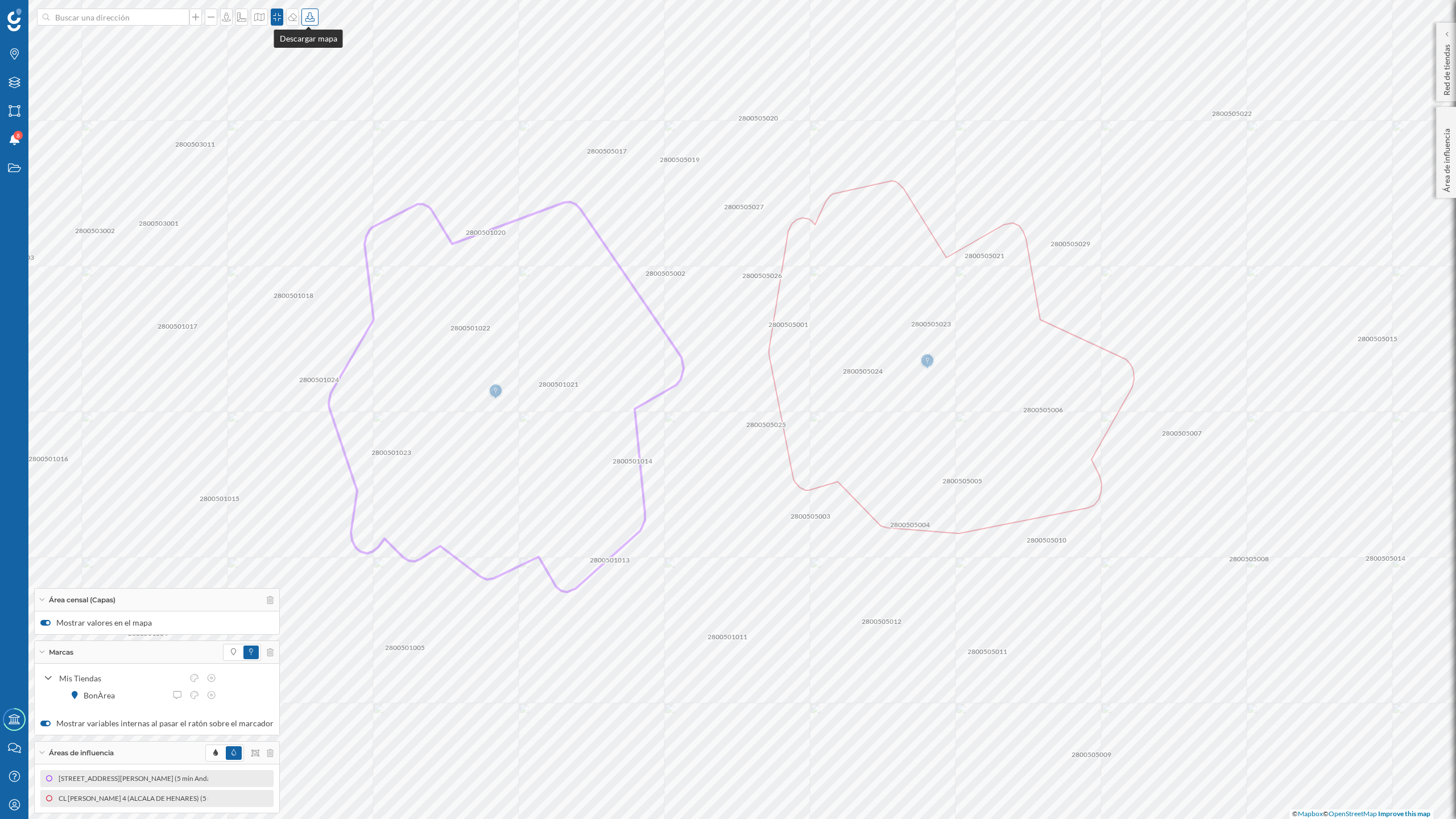
click at [306, 14] on icon at bounding box center [310, 17] width 9 height 9
click at [319, 78] on div "Descargar sin leyenda" at bounding box center [345, 84] width 80 height 12
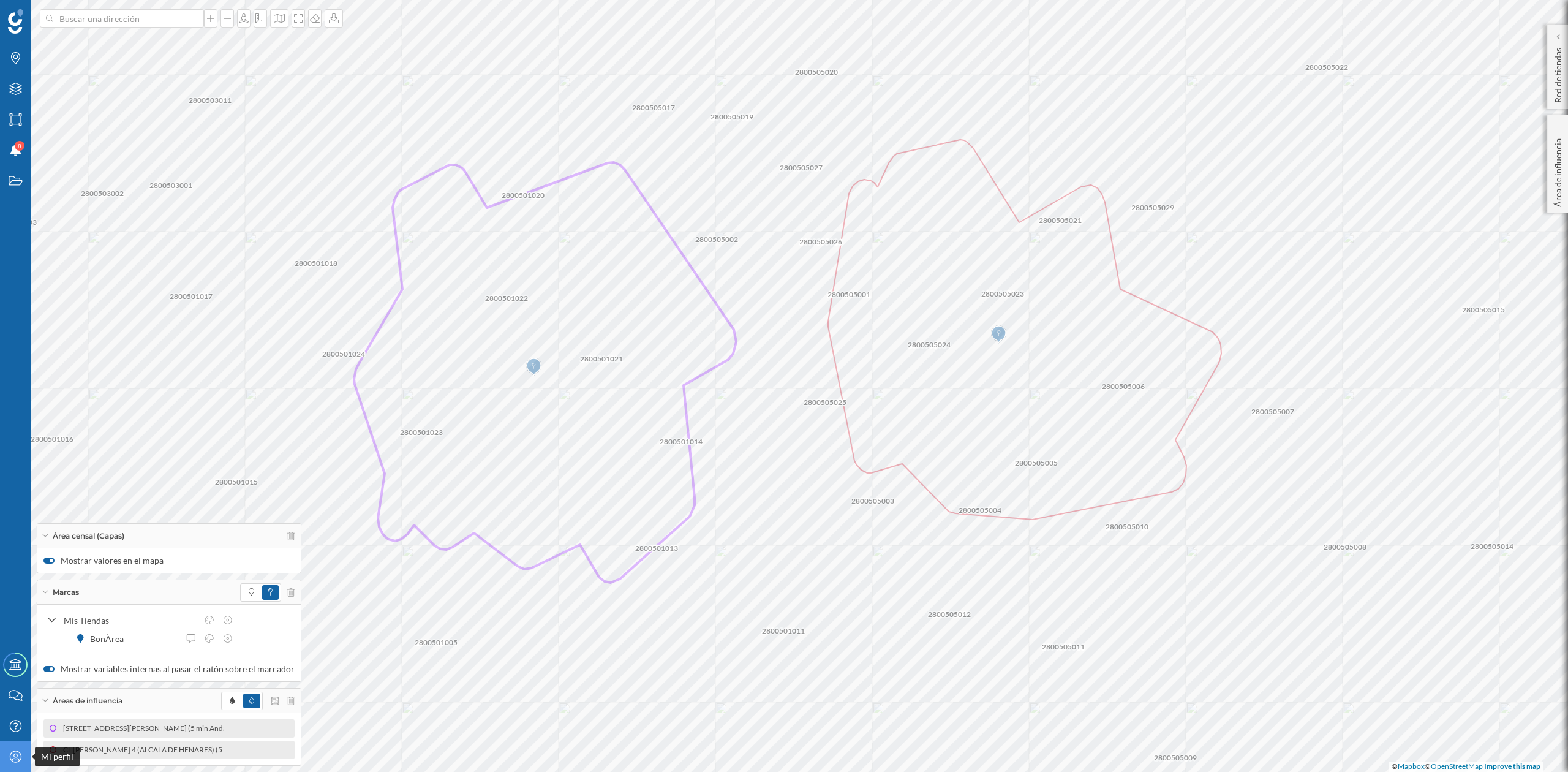
click at [15, 755] on icon "Mi perfil" at bounding box center [15, 757] width 15 height 13
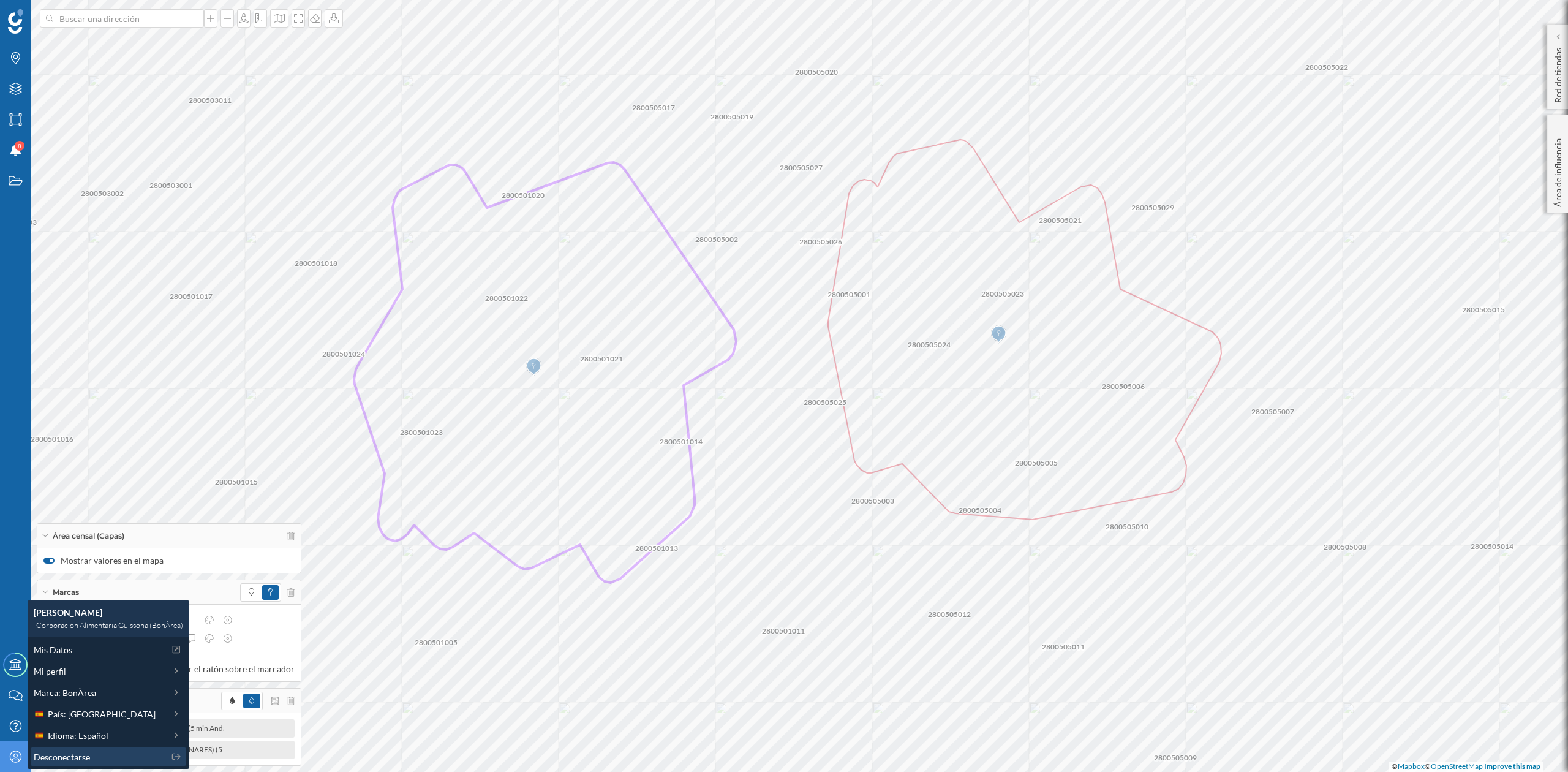
click at [39, 752] on span "Desconectarse" at bounding box center [62, 757] width 56 height 13
